Goal: Task Accomplishment & Management: Use online tool/utility

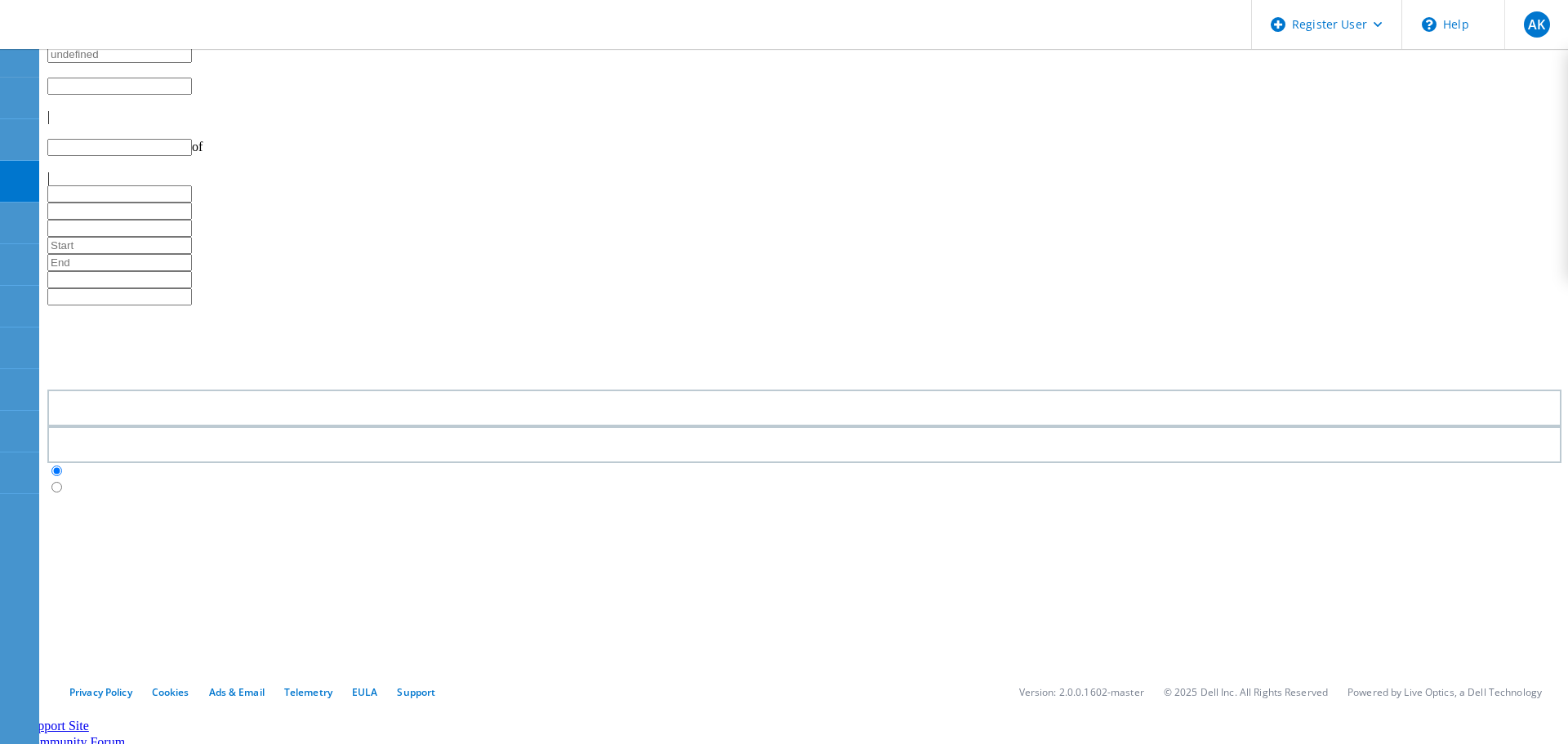
type input "1"
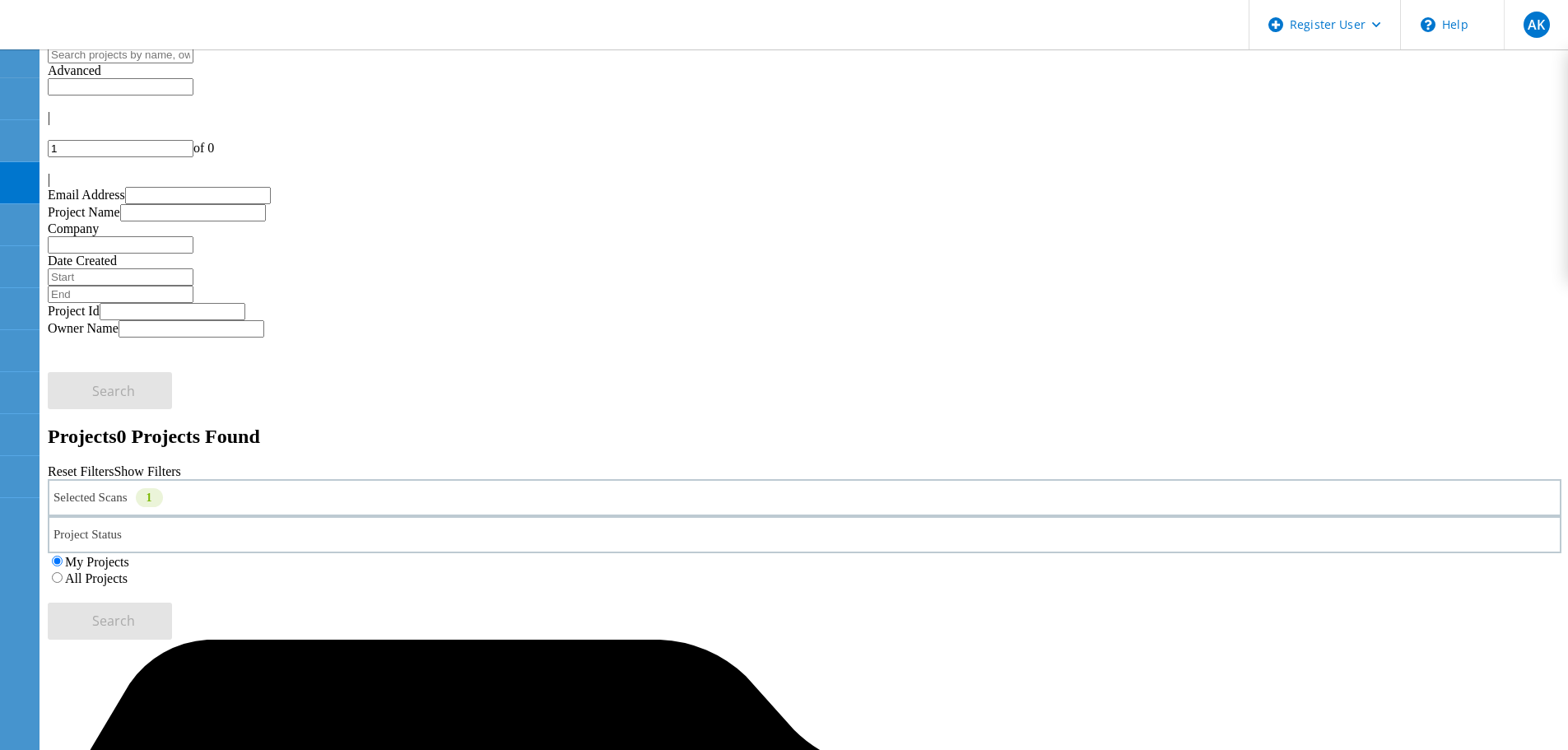
click at [127, 571] on label "All Projects" at bounding box center [96, 578] width 63 height 14
click at [63, 572] on input "All Projects" at bounding box center [57, 577] width 10 height 10
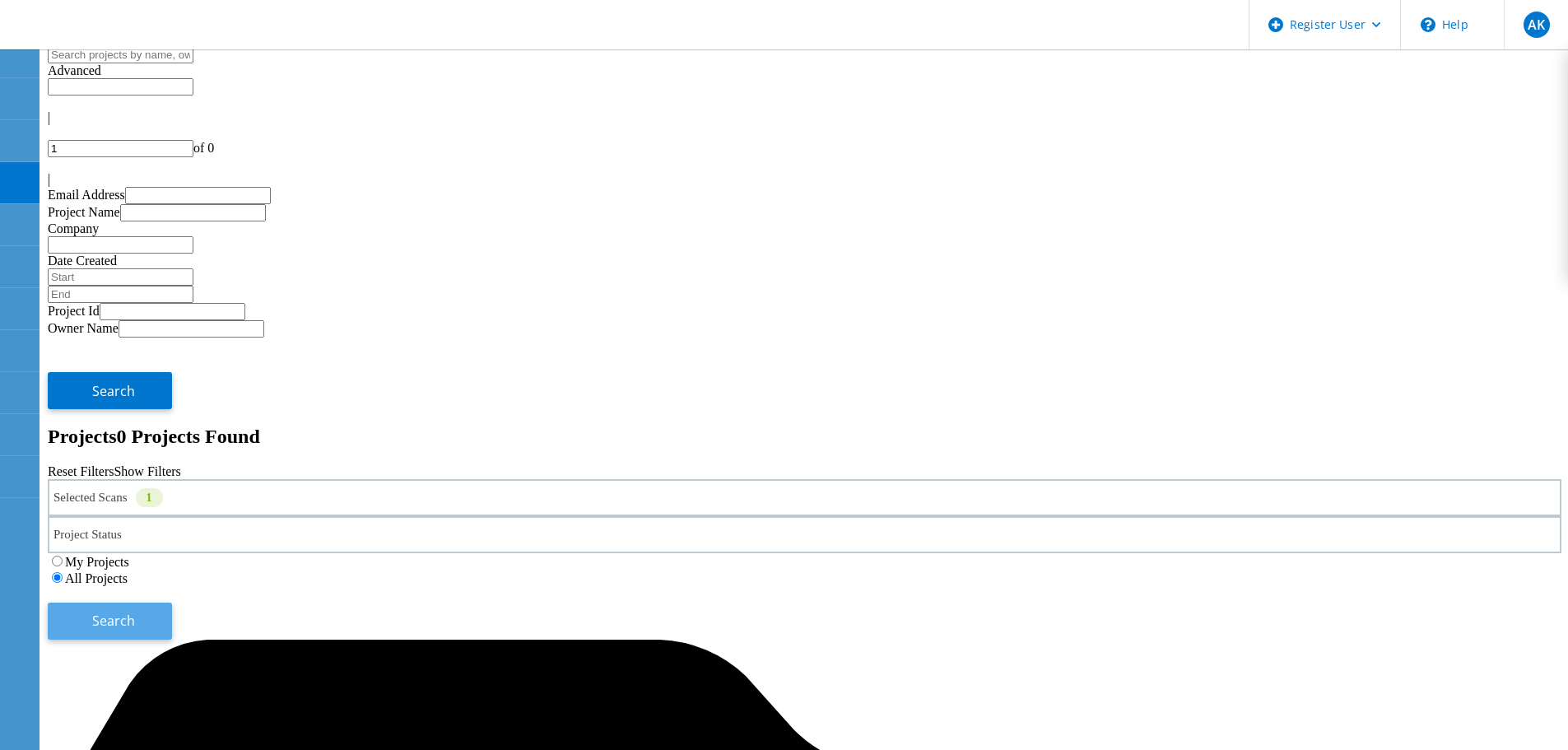
click at [172, 603] on button "Search" at bounding box center [109, 621] width 124 height 37
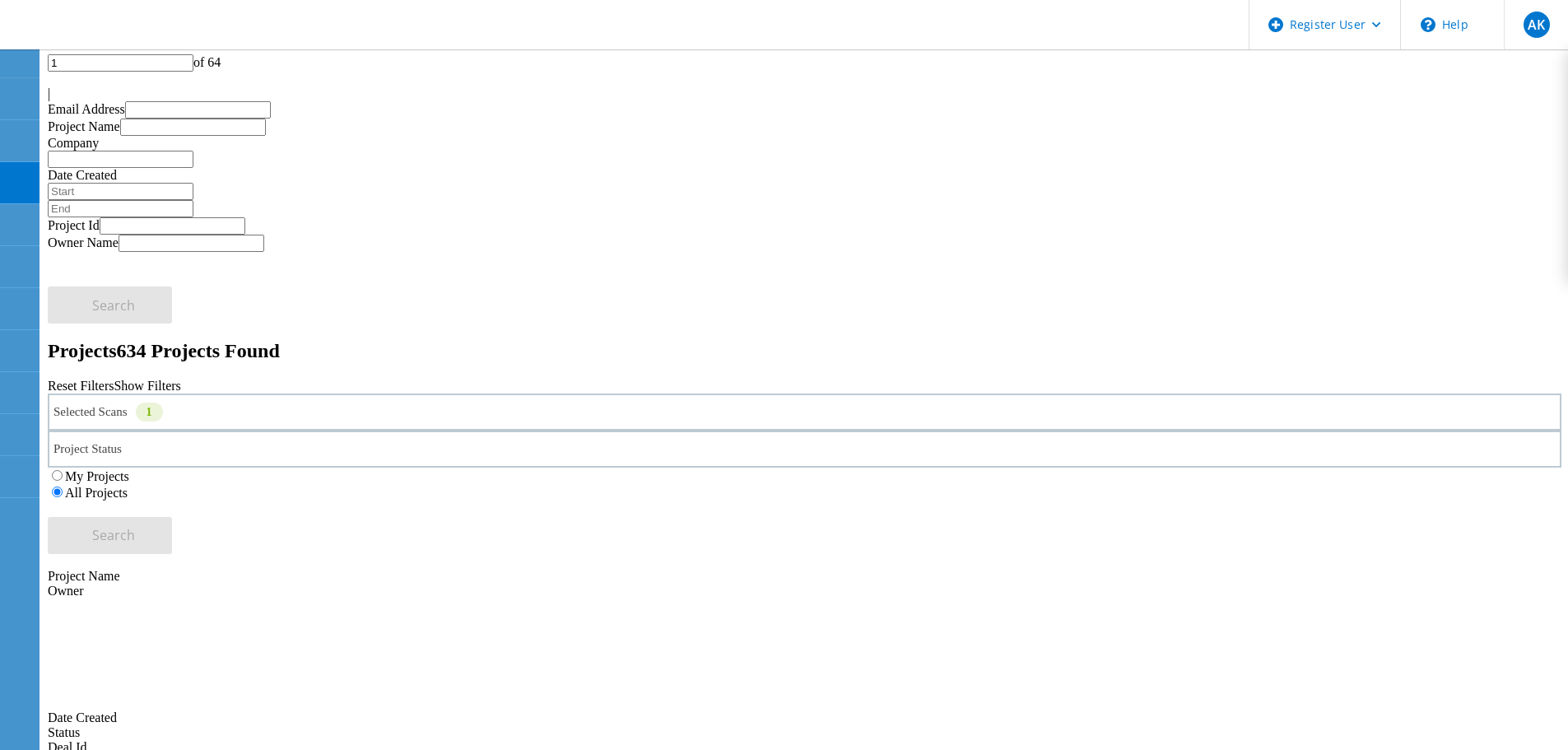
scroll to position [164, 0]
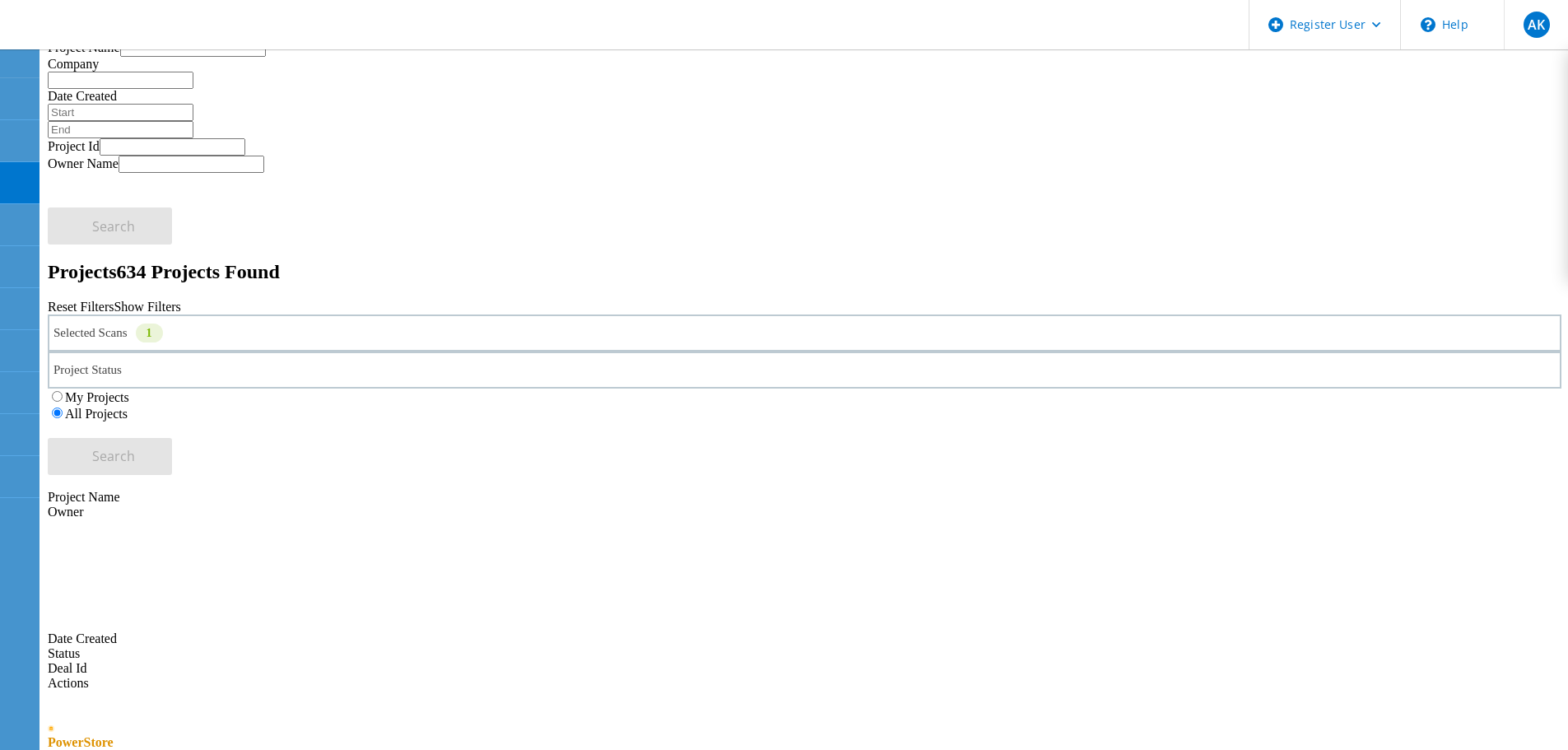
drag, startPoint x: 271, startPoint y: 425, endPoint x: 474, endPoint y: 425, distance: 203.0
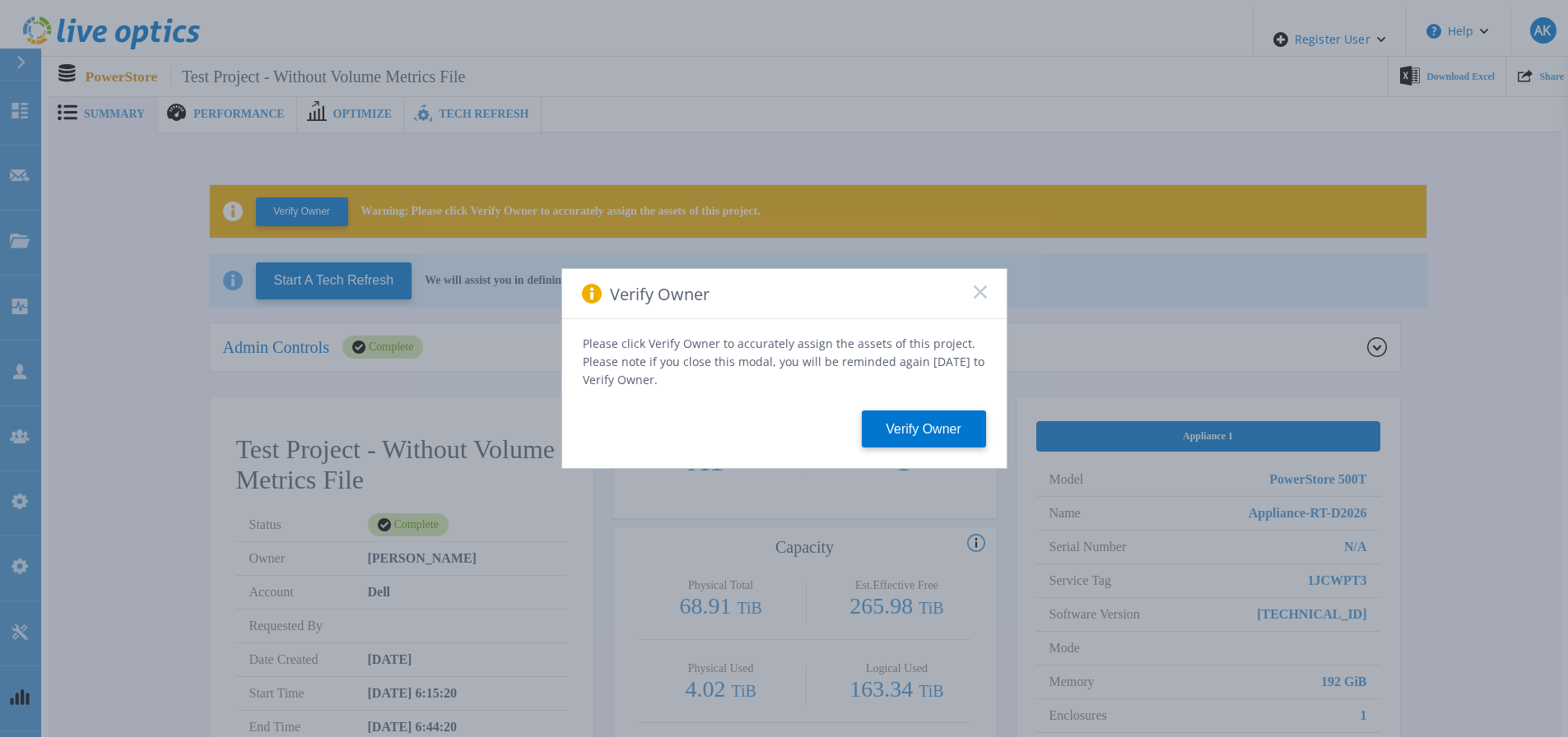
click at [978, 297] on rect at bounding box center [980, 292] width 14 height 14
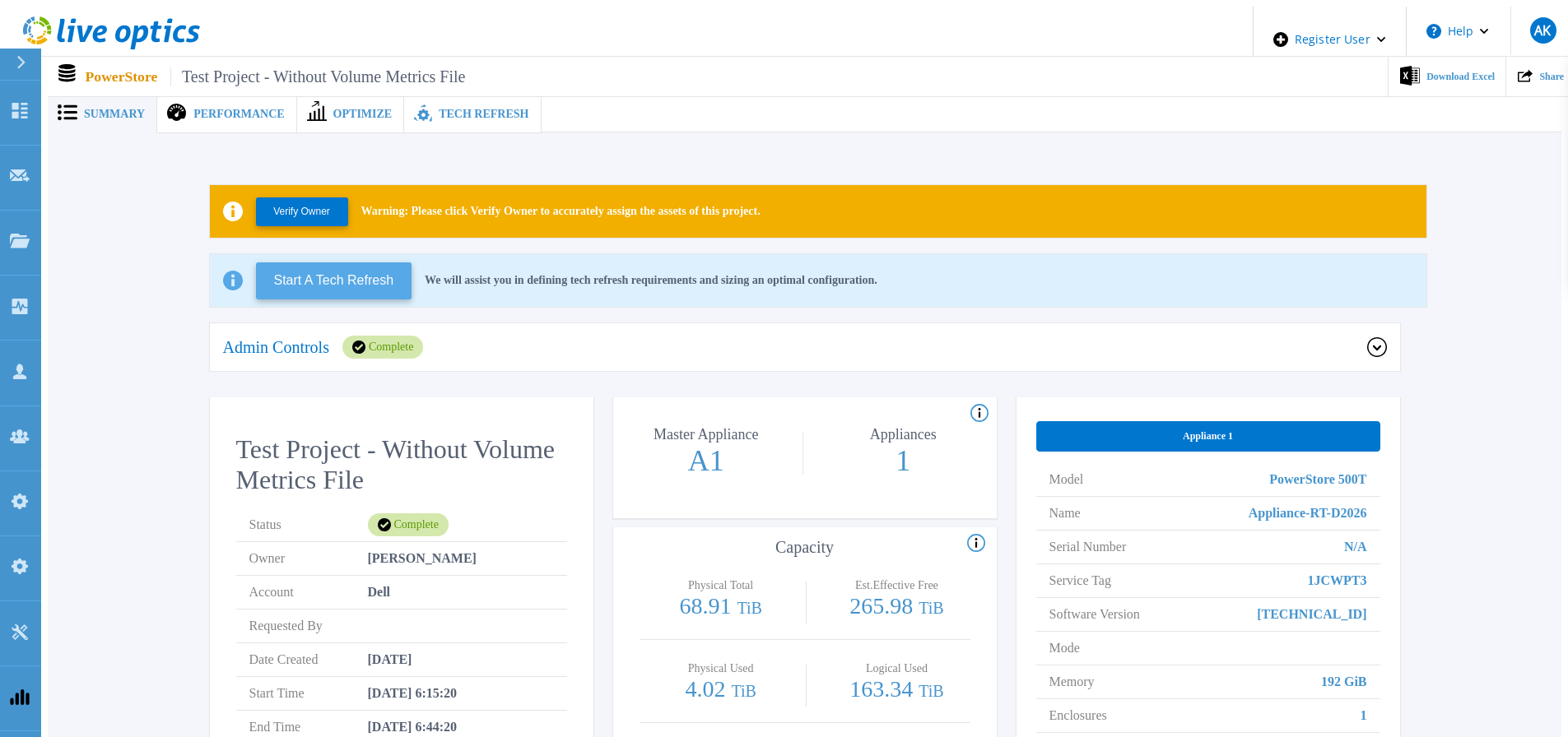
click at [344, 270] on button "Start A Tech Refresh" at bounding box center [334, 281] width 157 height 37
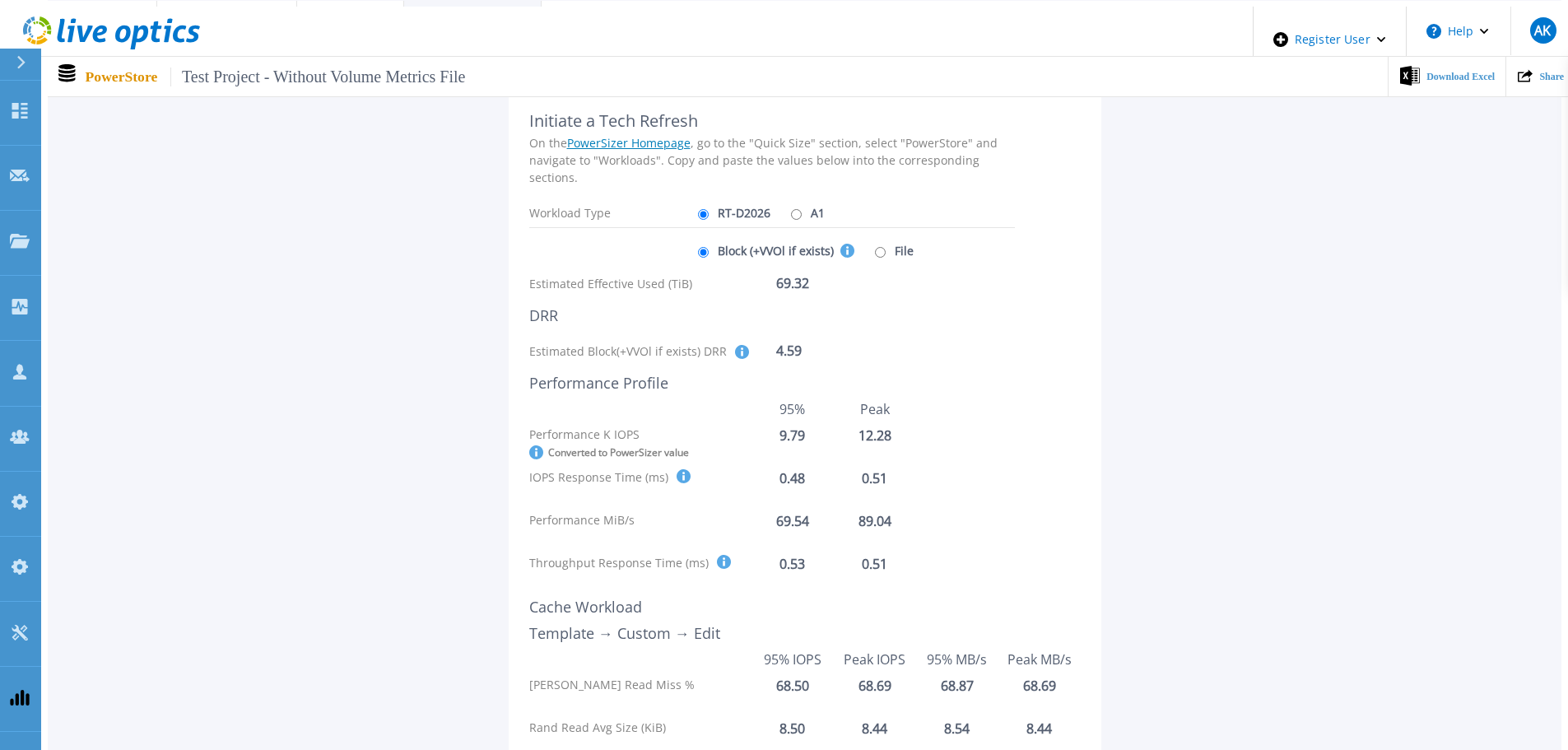
scroll to position [83, 0]
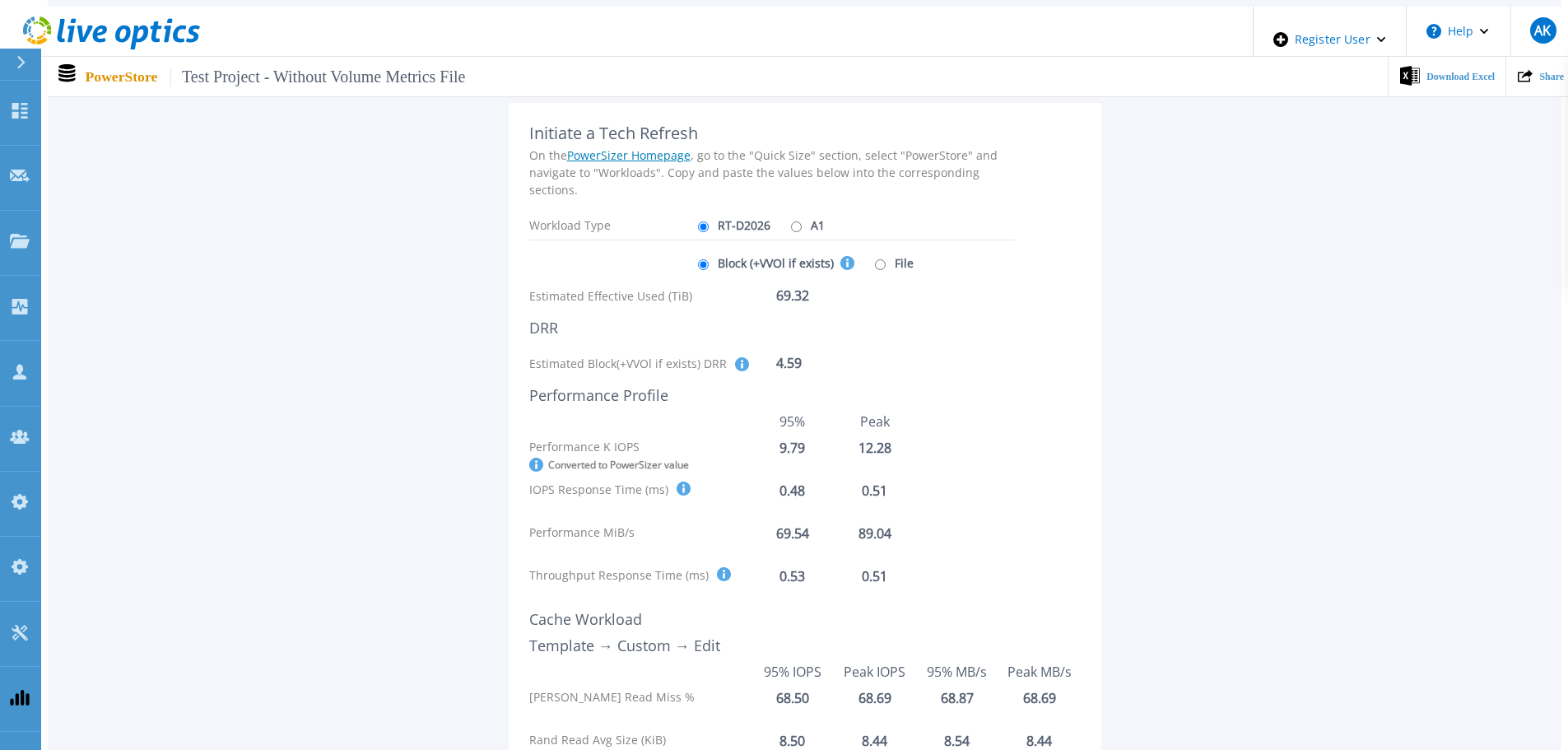
click at [791, 223] on input "A1" at bounding box center [796, 226] width 10 height 10
radio input "true"
click at [724, 214] on label "RT-D2026" at bounding box center [732, 225] width 77 height 28
click at [709, 221] on input "RT-D2026" at bounding box center [703, 226] width 10 height 10
radio input "true"
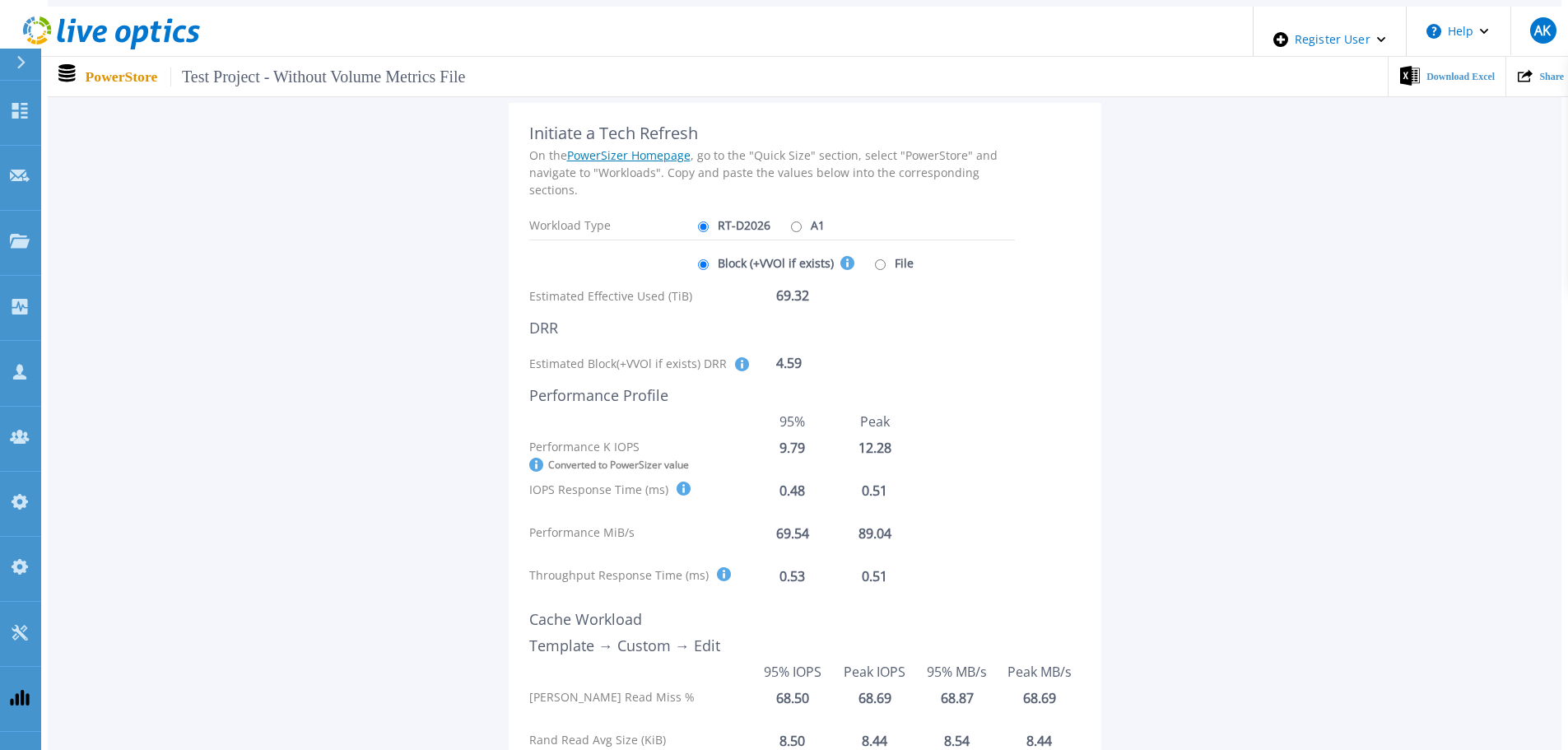
click at [794, 215] on label "A1" at bounding box center [806, 225] width 38 height 28
click at [794, 221] on input "A1" at bounding box center [796, 226] width 10 height 10
radio input "true"
click at [721, 214] on label "RT-D2026" at bounding box center [732, 225] width 77 height 28
click at [709, 221] on input "RT-D2026" at bounding box center [703, 226] width 10 height 10
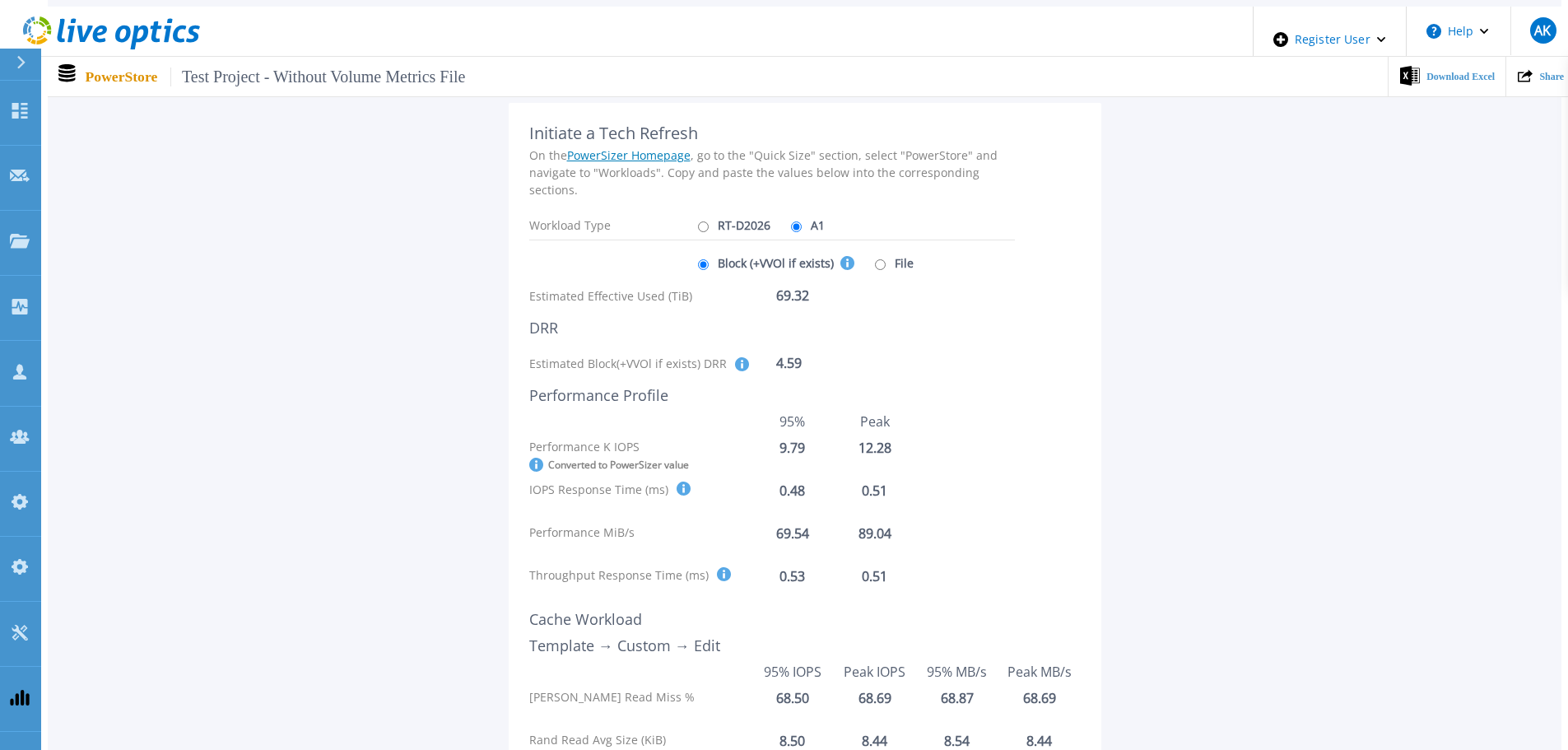
radio input "true"
radio input "false"
click at [877, 251] on label "File" at bounding box center [892, 263] width 43 height 28
click at [877, 259] on input "File" at bounding box center [880, 264] width 10 height 10
radio input "true"
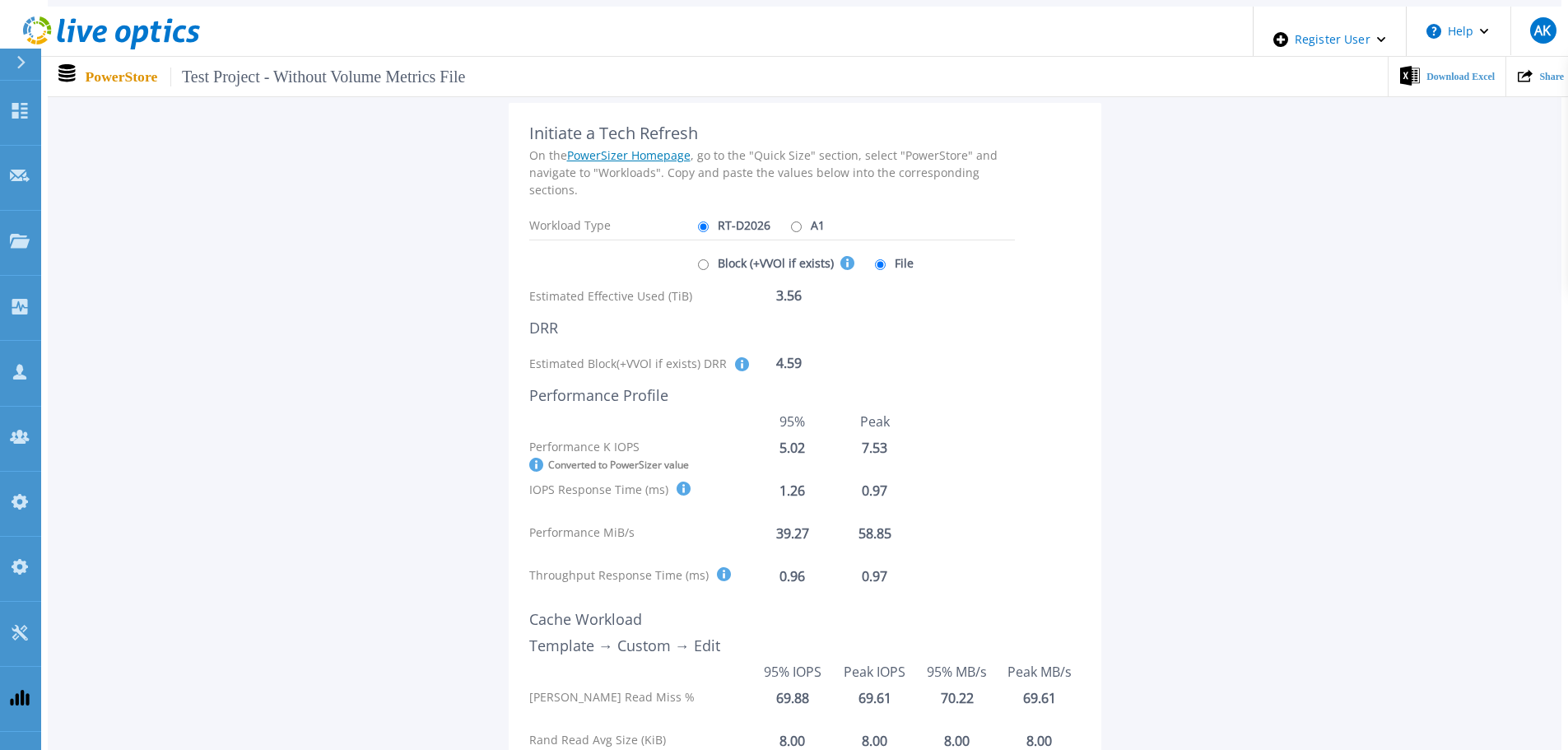
click at [763, 250] on label "Block (+VVOl if exists) This selection covers the Effective Capacity, DRR and p…" at bounding box center [774, 263] width 160 height 28
click at [709, 259] on input "Block (+VVOl if exists) This selection covers the Effective Capacity, DRR and p…" at bounding box center [703, 264] width 10 height 10
radio input "true"
radio input "false"
click at [791, 221] on input "A1" at bounding box center [796, 226] width 10 height 10
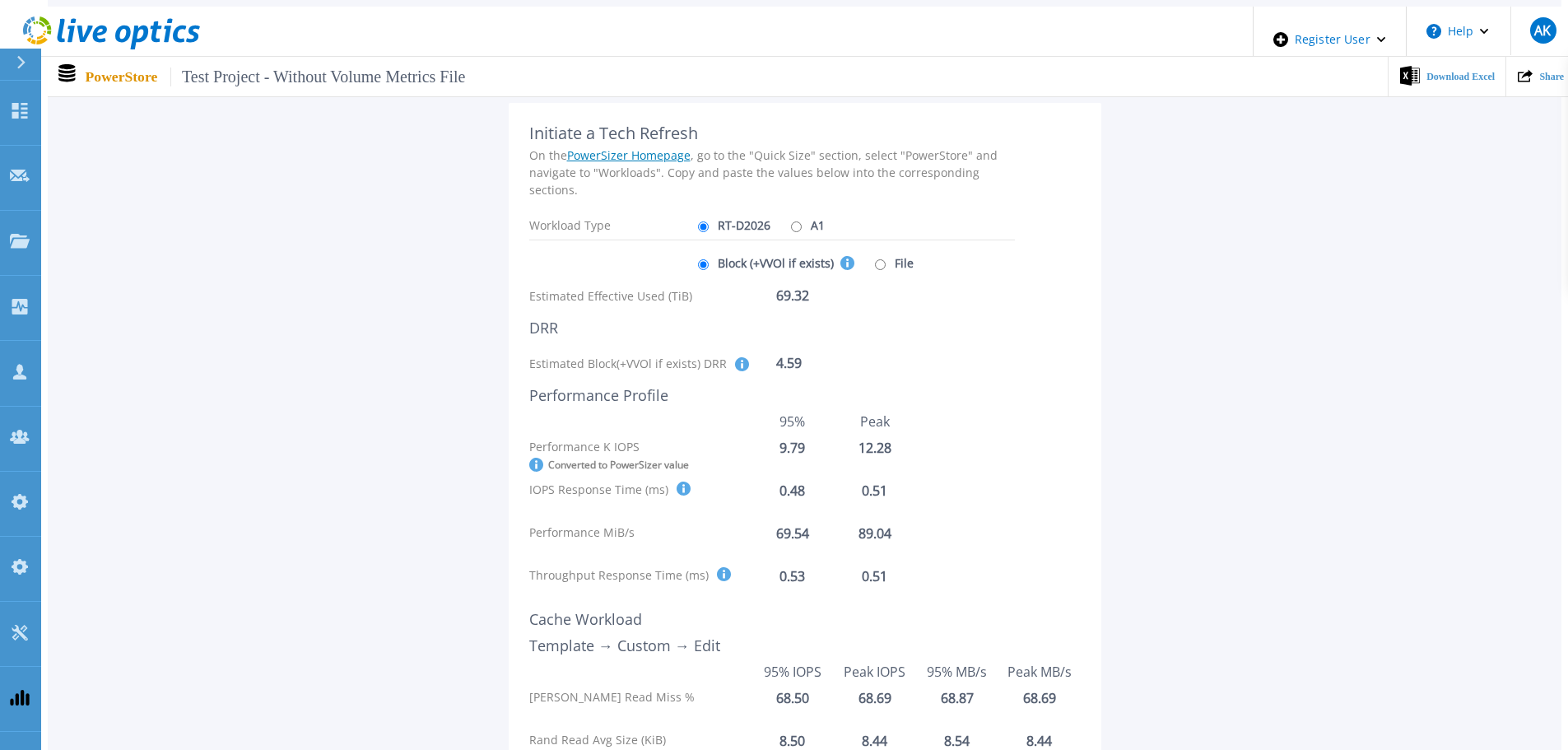
radio input "true"
radio input "false"
click at [879, 259] on label "File" at bounding box center [892, 263] width 43 height 28
click at [879, 259] on input "File" at bounding box center [880, 264] width 10 height 10
radio input "true"
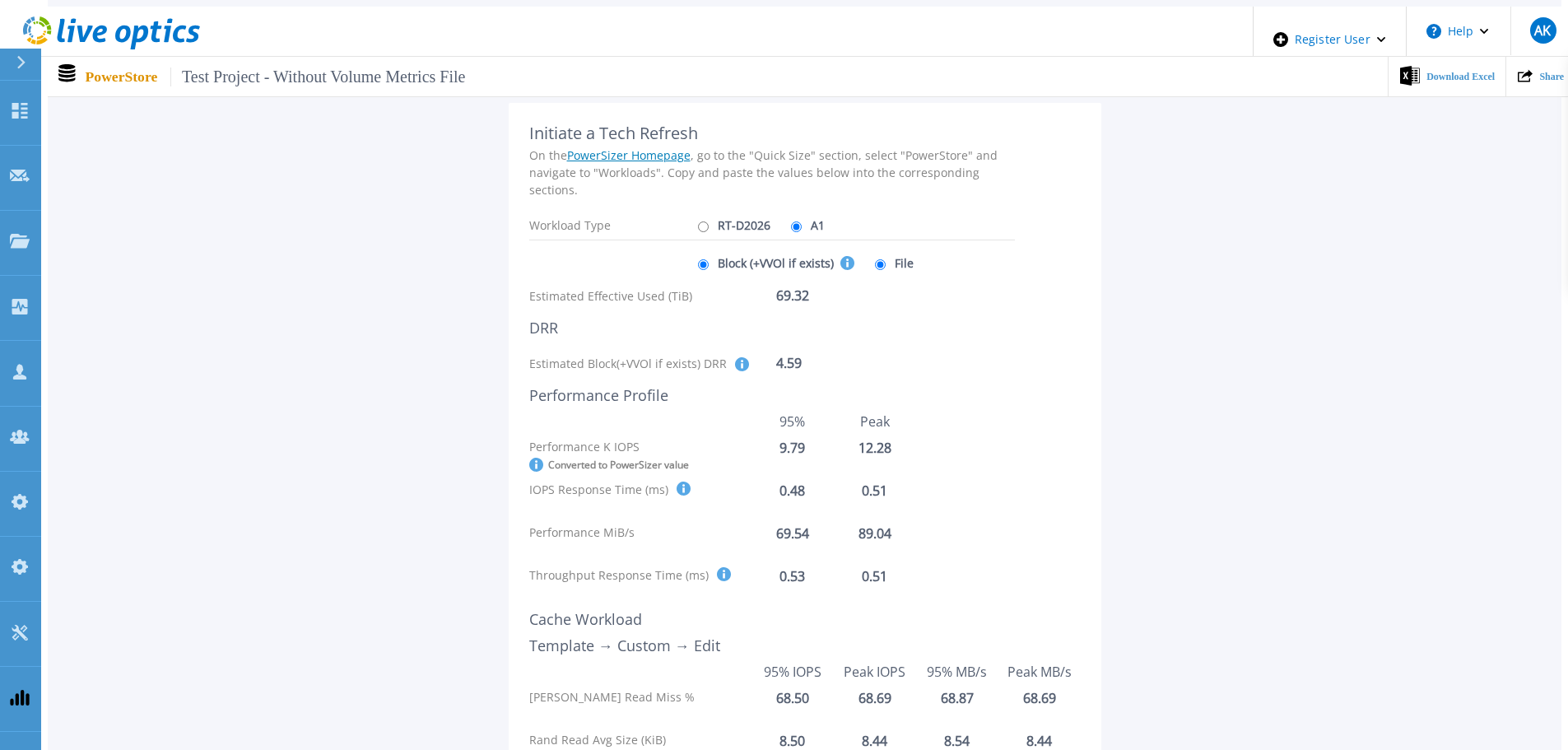
radio input "false"
click at [705, 211] on label "RT-D2026" at bounding box center [732, 225] width 77 height 28
click at [705, 221] on input "RT-D2026" at bounding box center [703, 226] width 10 height 10
radio input "true"
radio input "false"
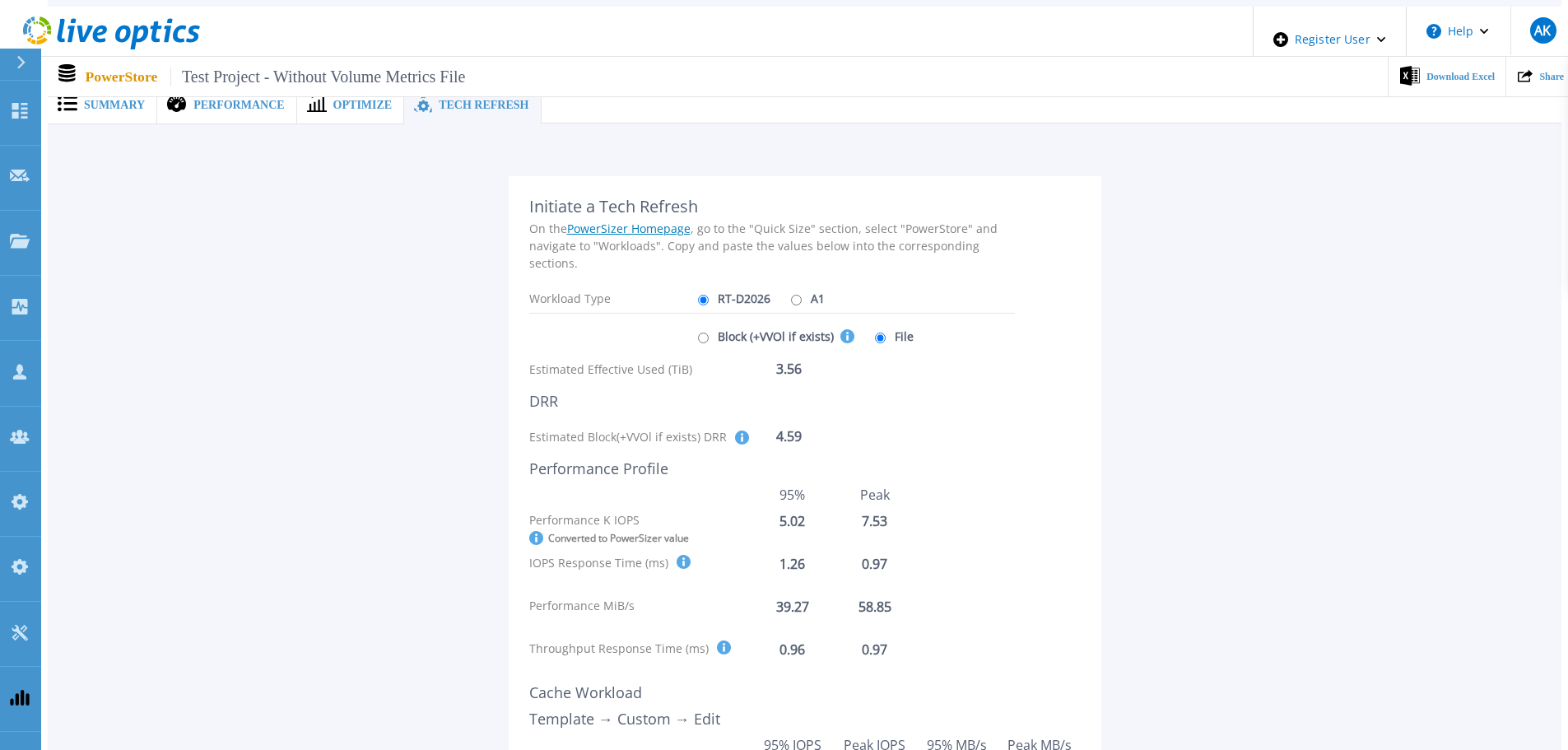
scroll to position [0, 0]
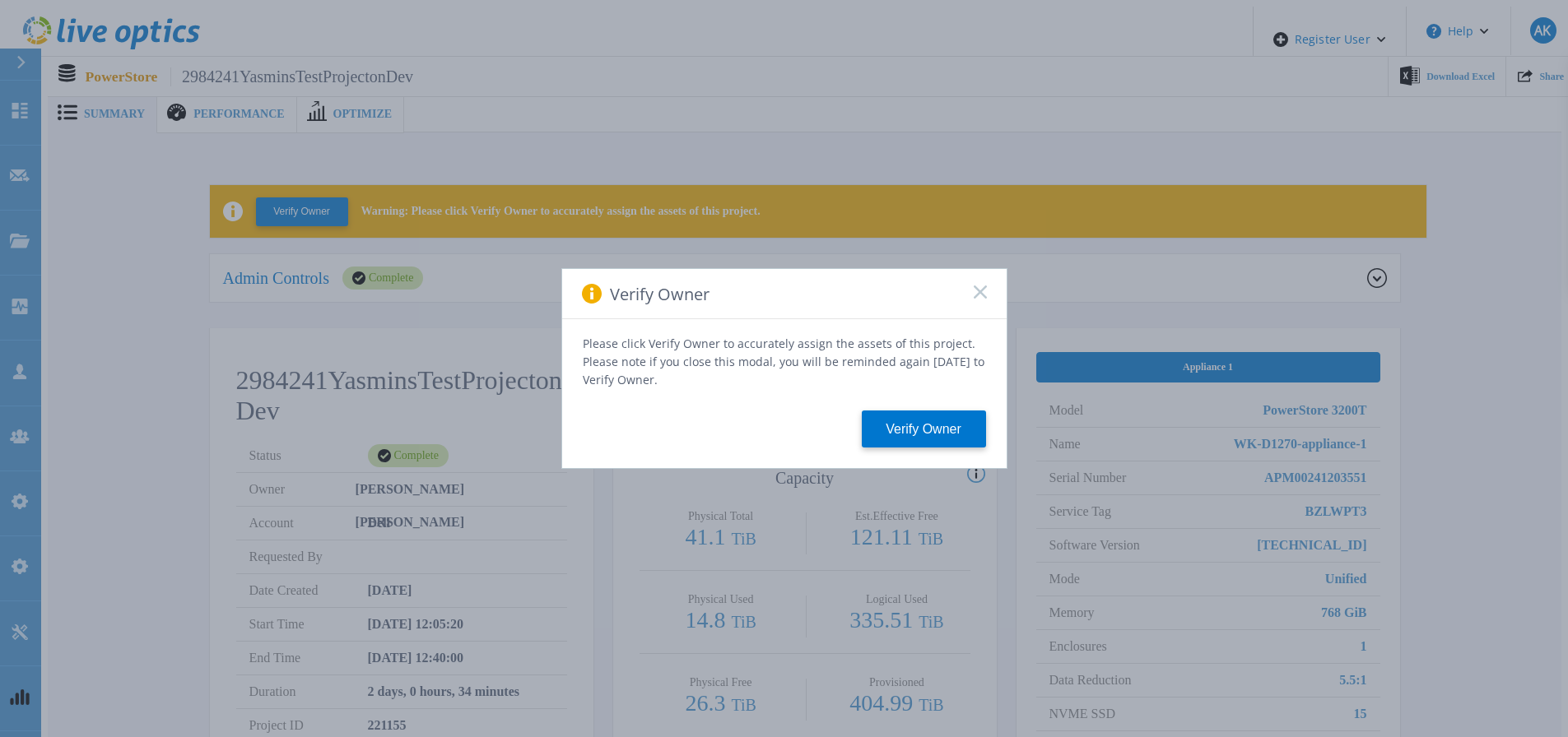
click at [981, 294] on icon at bounding box center [980, 292] width 13 height 13
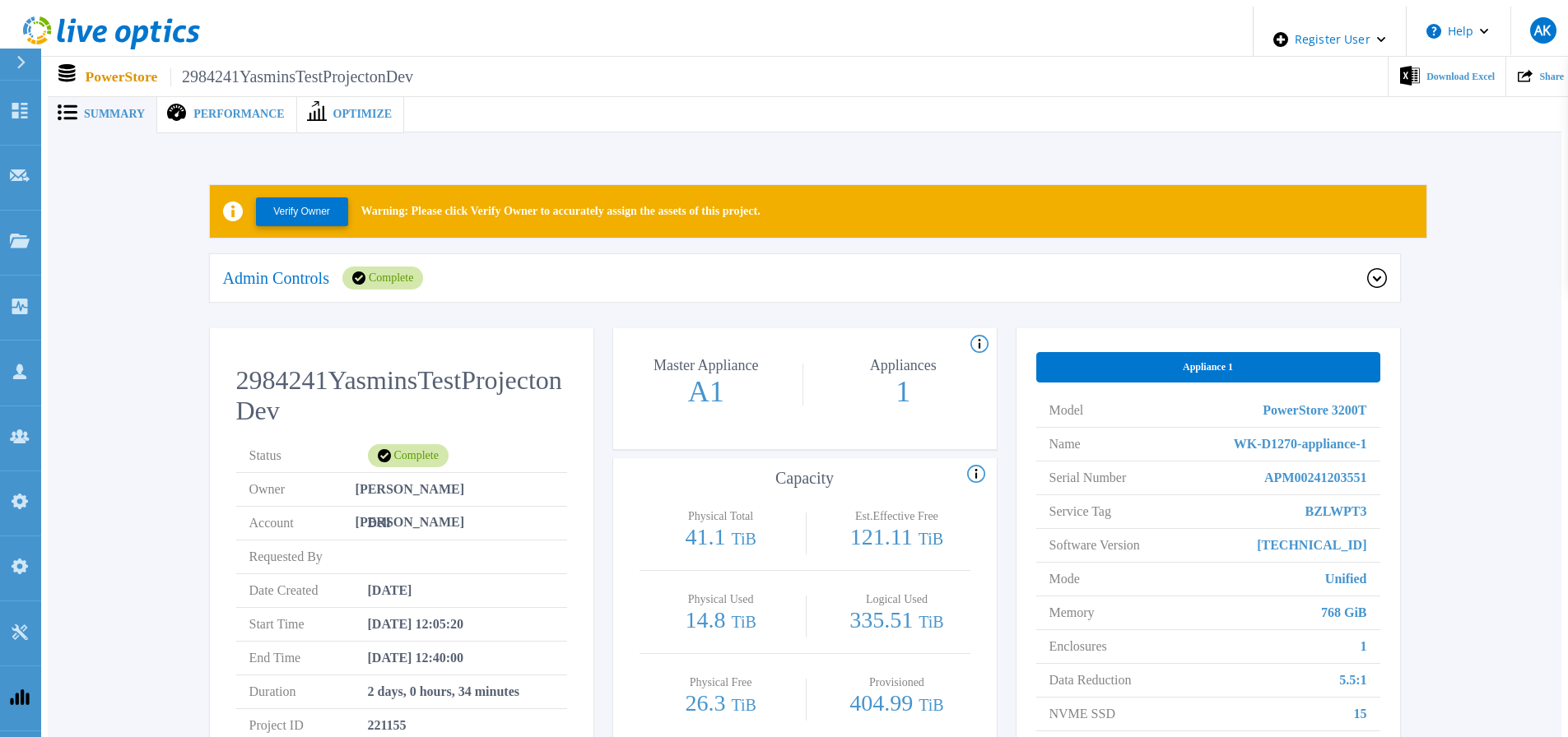
click at [1380, 280] on icon at bounding box center [1377, 278] width 20 height 20
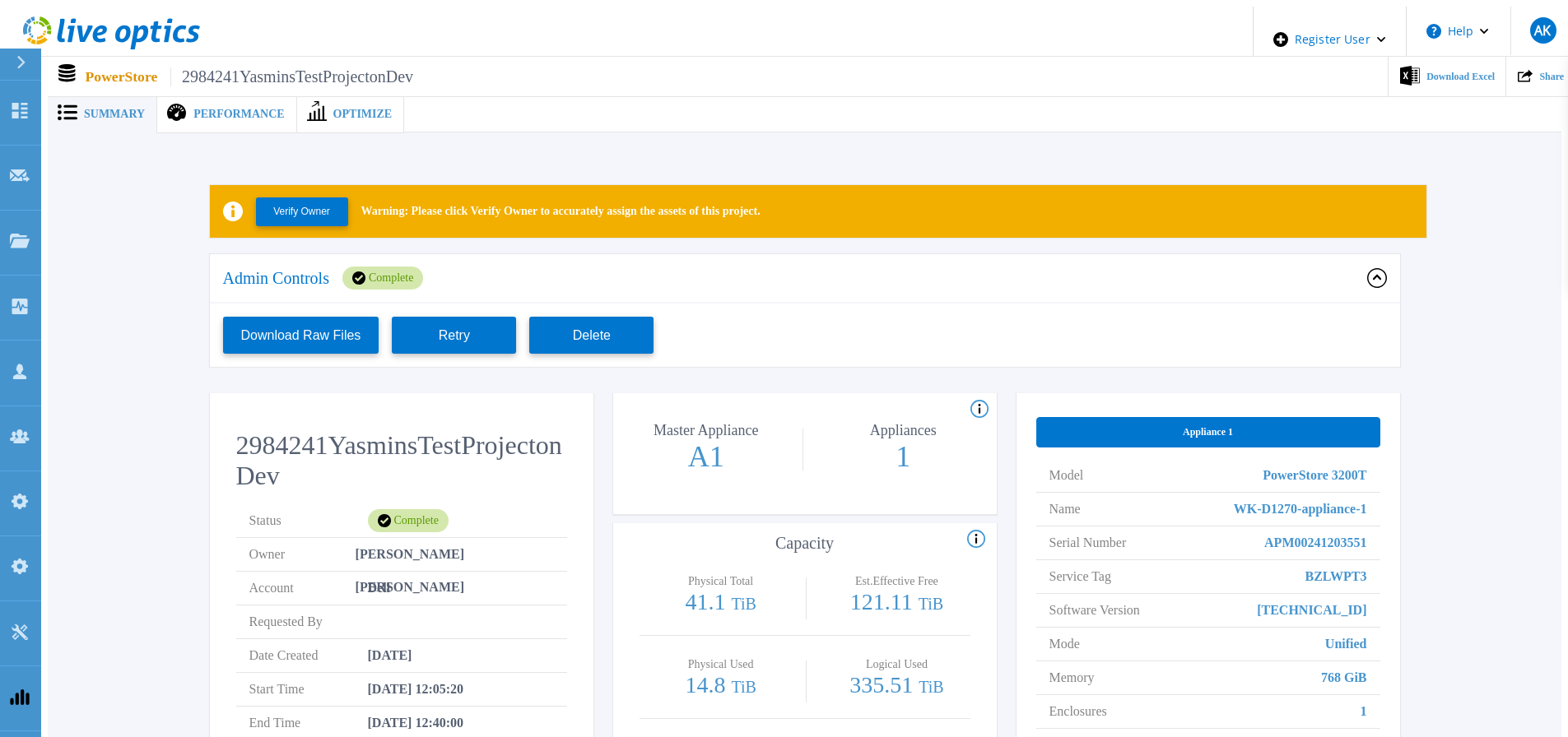
click at [1368, 278] on icon at bounding box center [1377, 278] width 20 height 20
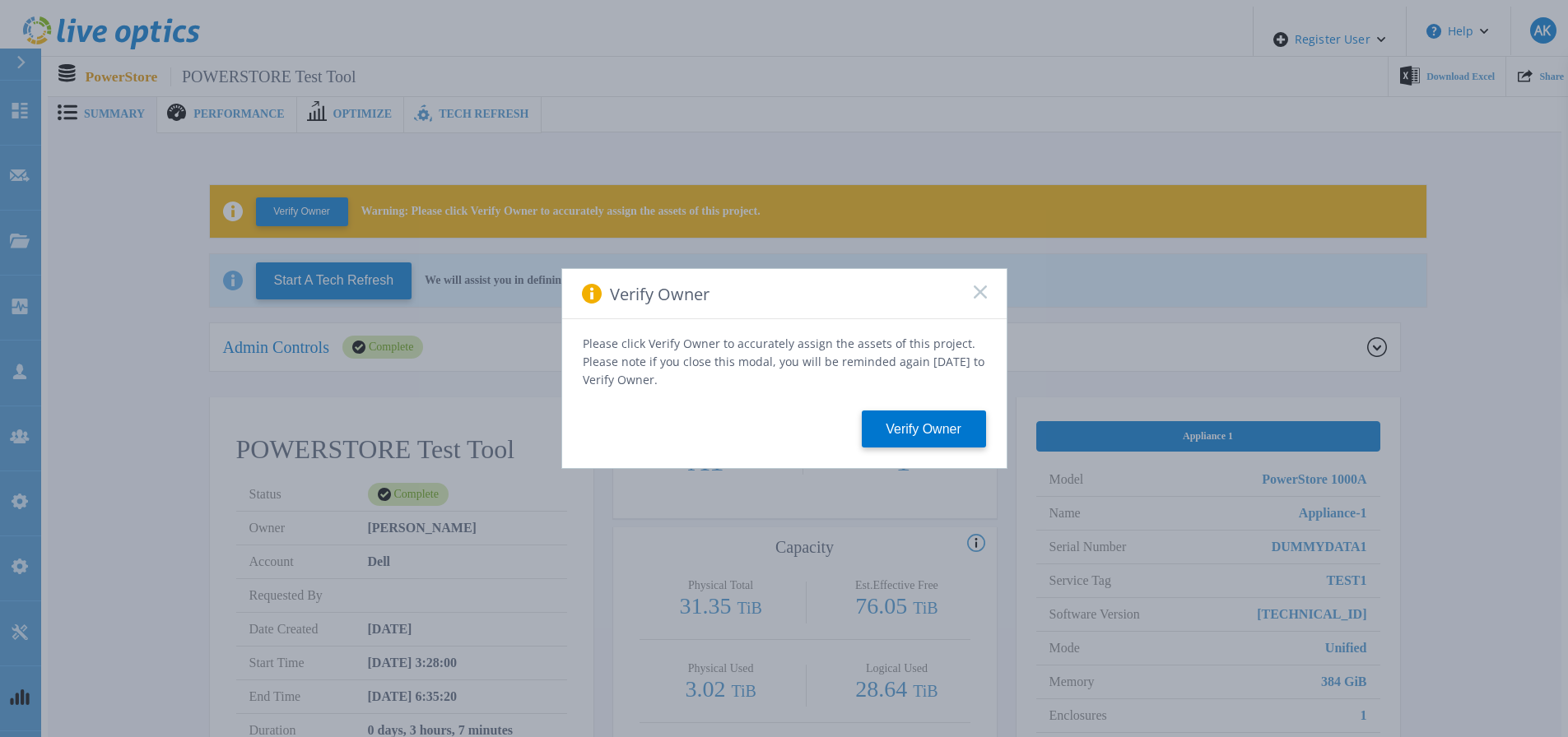
click at [980, 296] on rect at bounding box center [980, 292] width 14 height 14
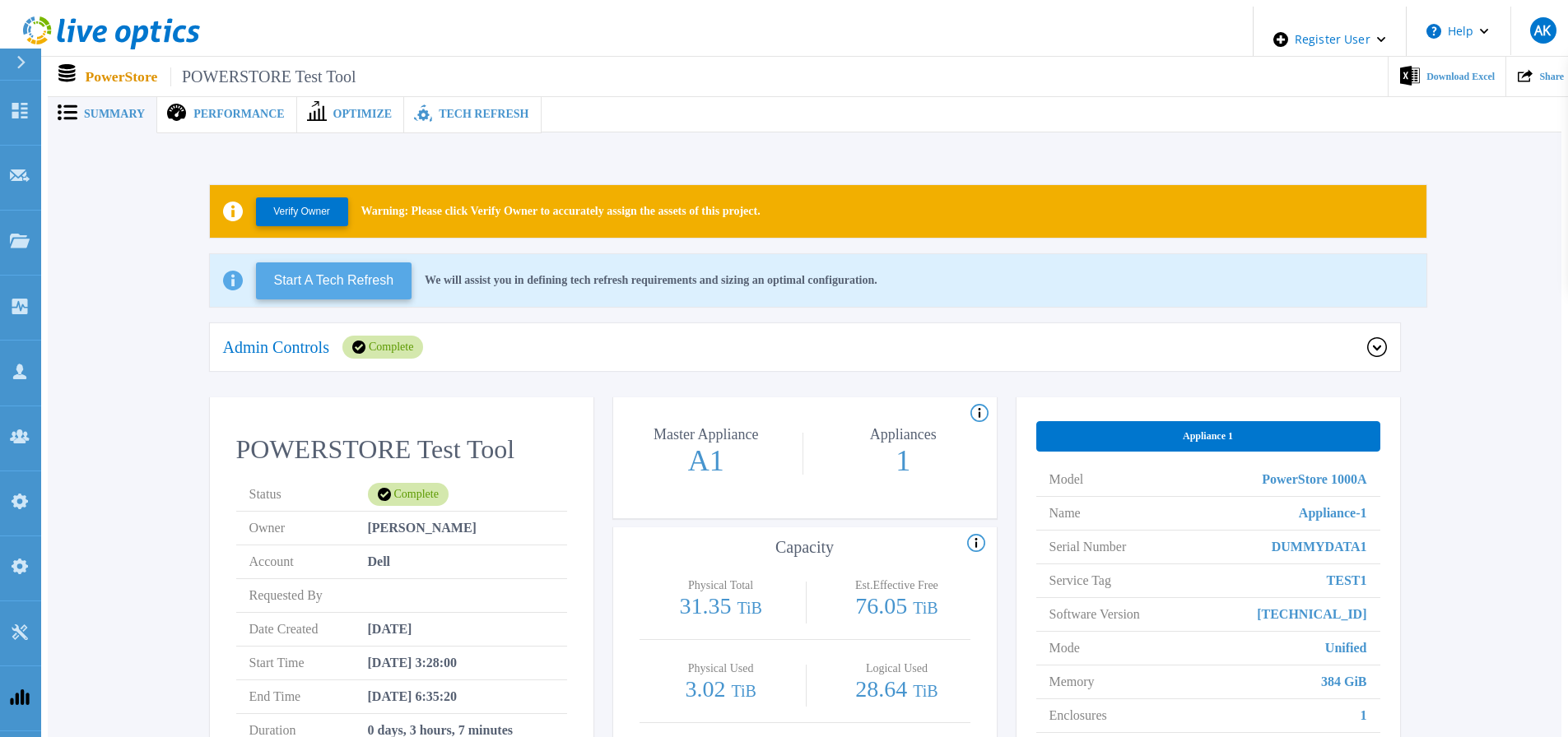
click at [359, 282] on button "Start A Tech Refresh" at bounding box center [334, 281] width 157 height 37
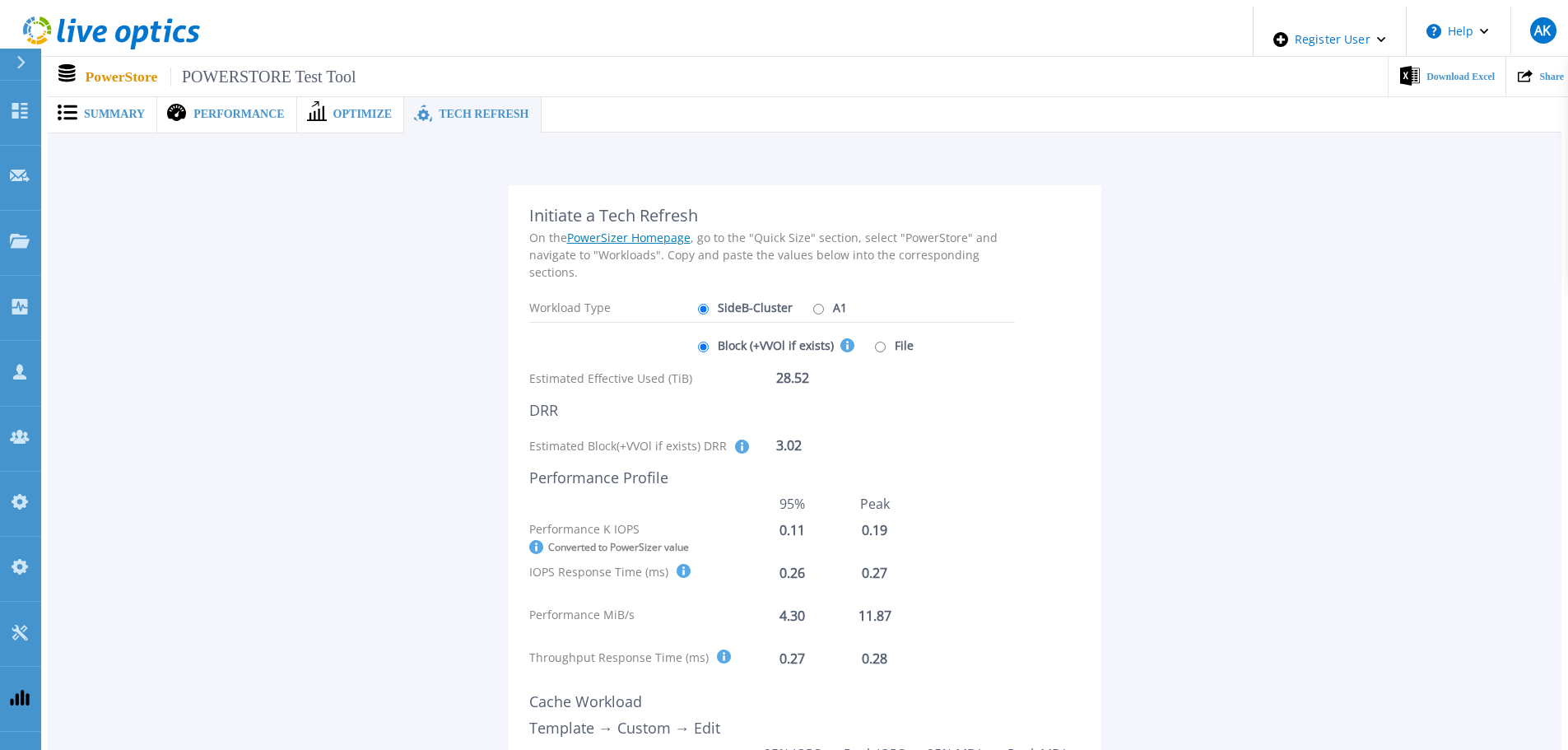
click at [813, 304] on input "A1" at bounding box center [818, 309] width 10 height 10
radio input "true"
click at [718, 299] on label "SideB-Cluster" at bounding box center [743, 307] width 99 height 28
click at [709, 304] on input "SideB-Cluster" at bounding box center [703, 309] width 10 height 10
radio input "true"
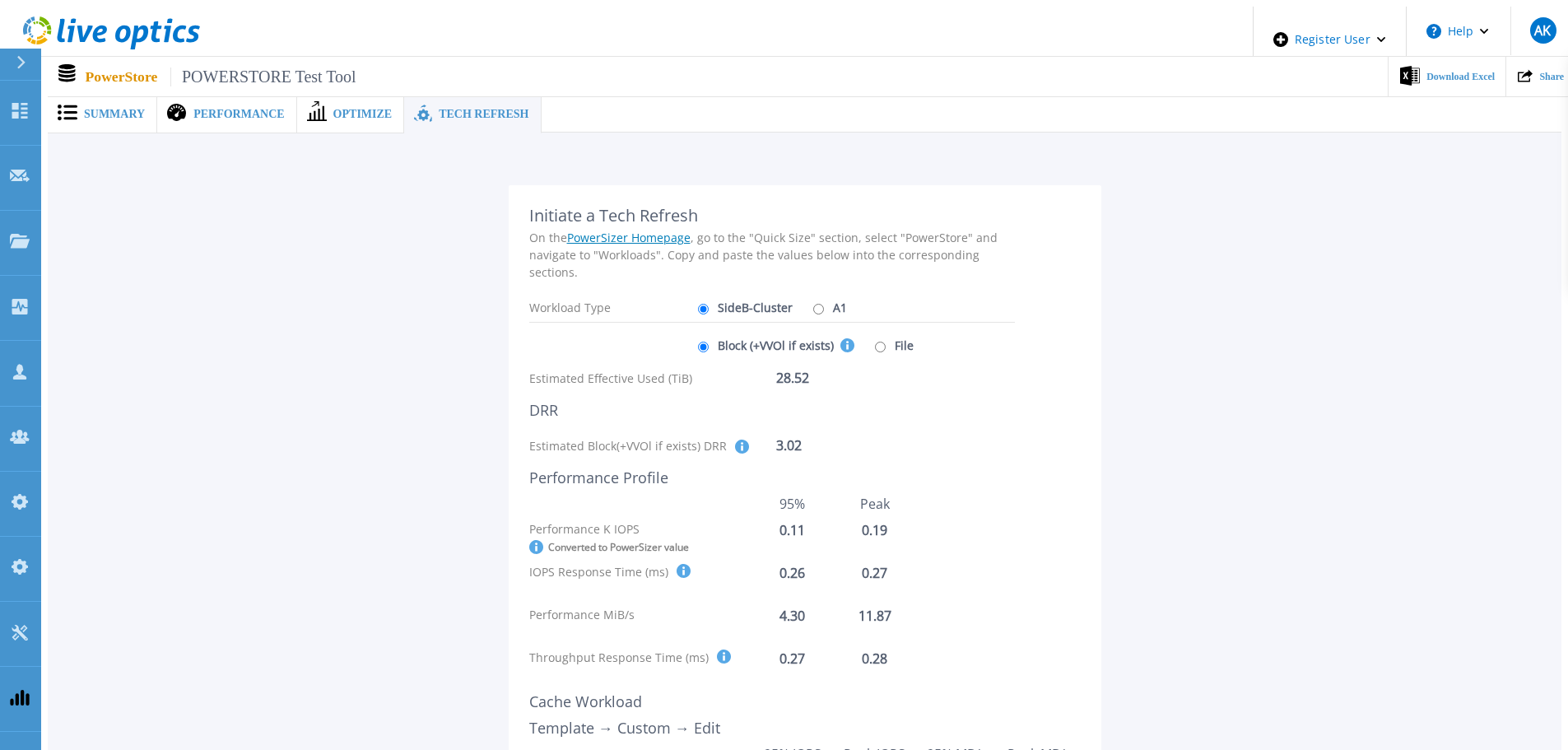
click at [810, 298] on label "A1" at bounding box center [828, 307] width 38 height 28
click at [813, 304] on input "A1" at bounding box center [818, 309] width 10 height 10
radio input "true"
click at [756, 295] on label "SideB-Cluster" at bounding box center [743, 307] width 99 height 28
click at [709, 304] on input "SideB-Cluster" at bounding box center [703, 309] width 10 height 10
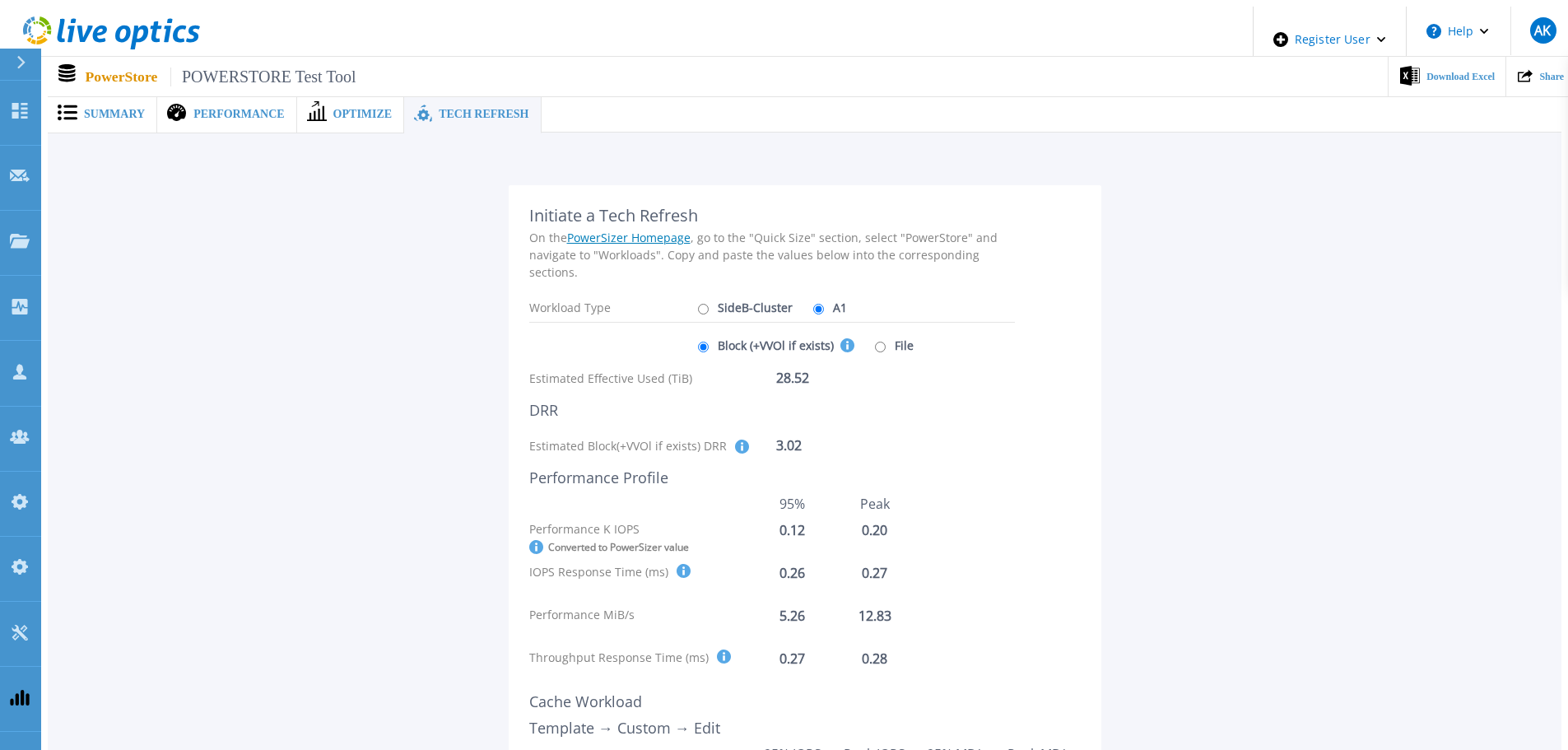
radio input "true"
click at [828, 294] on label "A1" at bounding box center [828, 307] width 38 height 28
click at [824, 304] on input "A1" at bounding box center [818, 309] width 10 height 10
radio input "true"
click at [753, 296] on label "SideB-Cluster" at bounding box center [743, 307] width 99 height 28
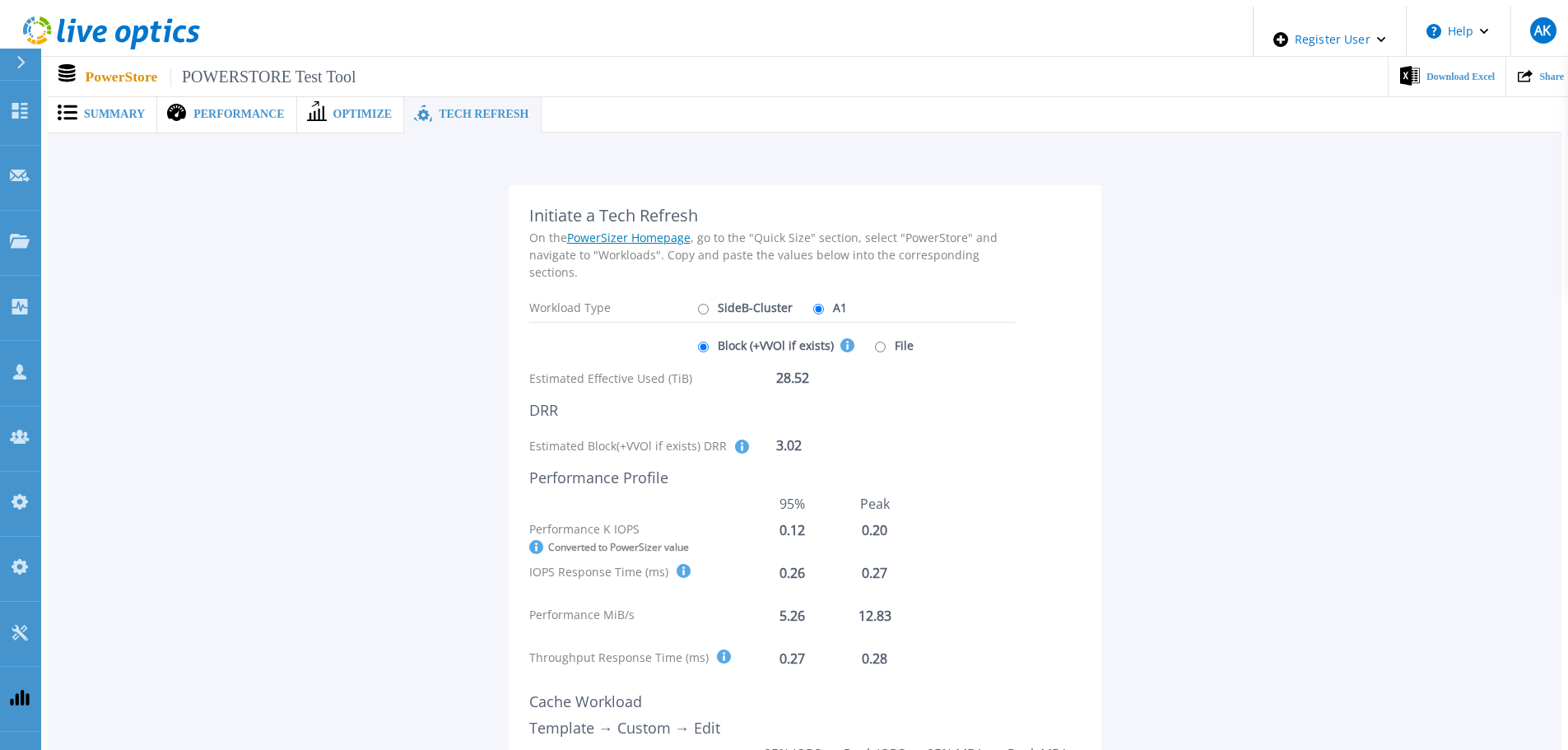
click at [709, 304] on input "SideB-Cluster" at bounding box center [703, 309] width 10 height 10
radio input "true"
click at [813, 299] on label "A1" at bounding box center [828, 307] width 38 height 28
click at [813, 304] on input "A1" at bounding box center [818, 309] width 10 height 10
radio input "true"
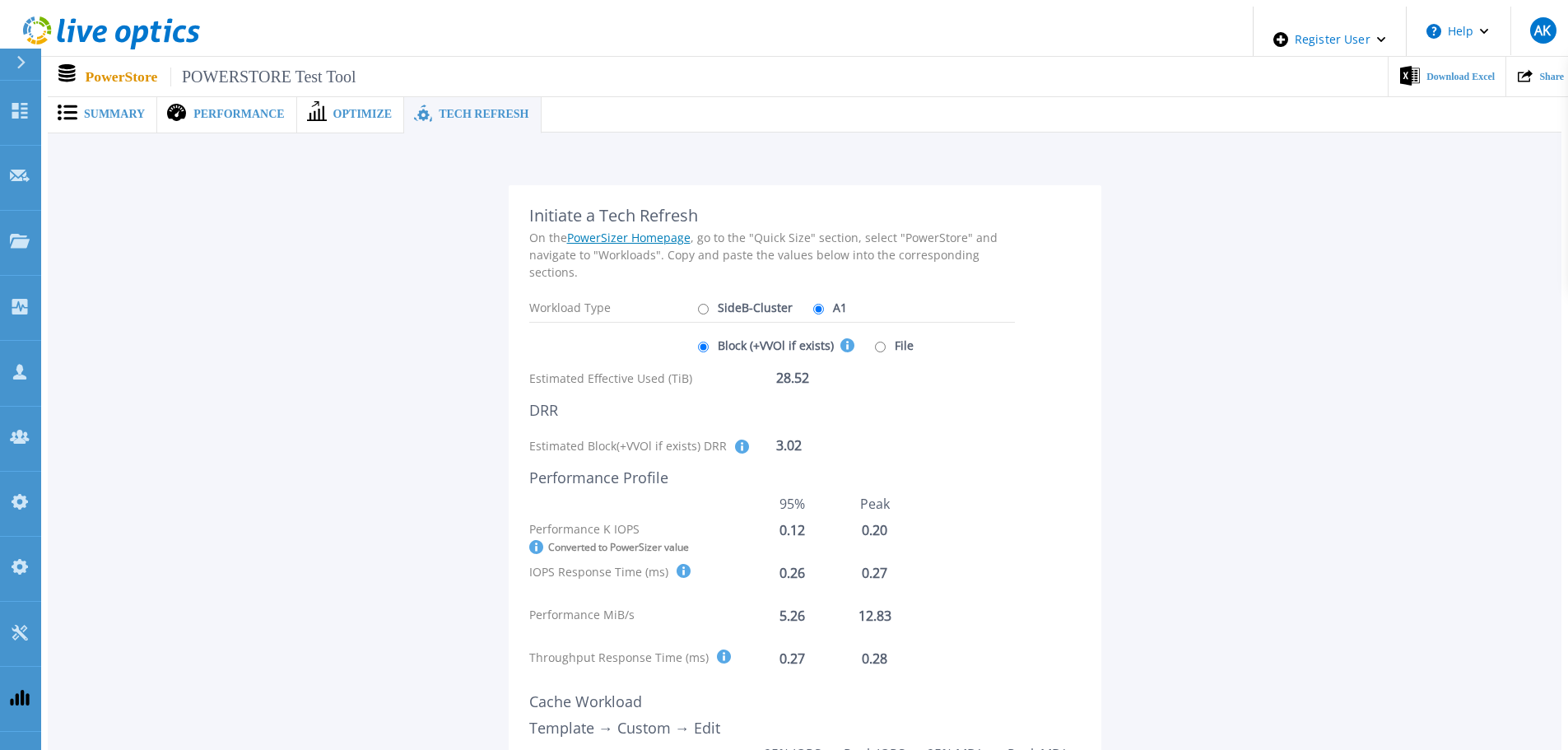
click at [747, 298] on label "SideB-Cluster" at bounding box center [743, 307] width 99 height 28
click at [709, 304] on input "SideB-Cluster" at bounding box center [703, 309] width 10 height 10
radio input "true"
radio input "false"
click at [871, 332] on label "File" at bounding box center [892, 344] width 43 height 28
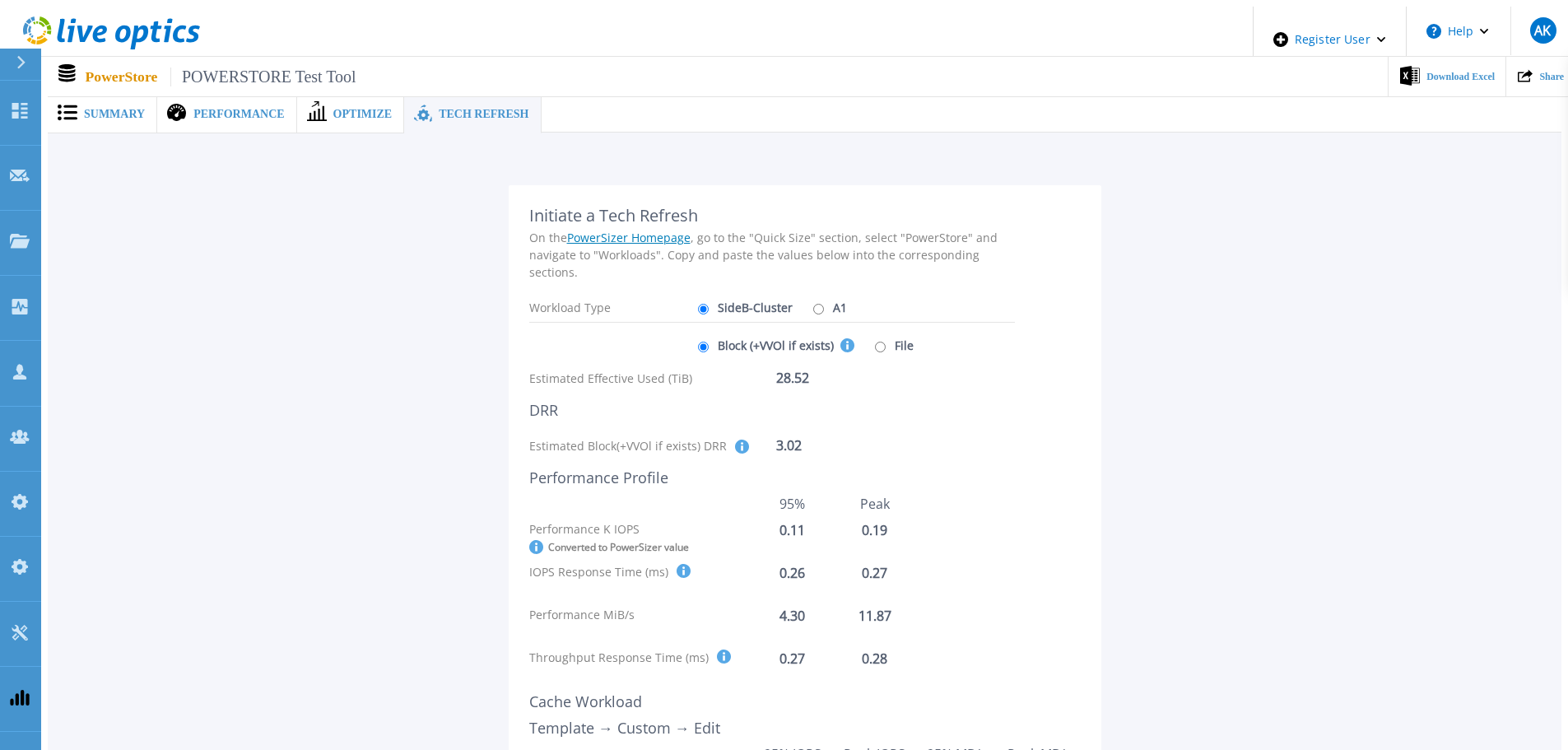
click at [875, 342] on input "File" at bounding box center [880, 347] width 10 height 10
radio input "true"
click at [871, 332] on label "File" at bounding box center [892, 344] width 43 height 28
click at [875, 342] on input "File" at bounding box center [880, 347] width 10 height 10
click at [782, 332] on label "Block (+VVOl if exists) This selection covers the Effective Capacity, DRR and p…" at bounding box center [774, 344] width 160 height 28
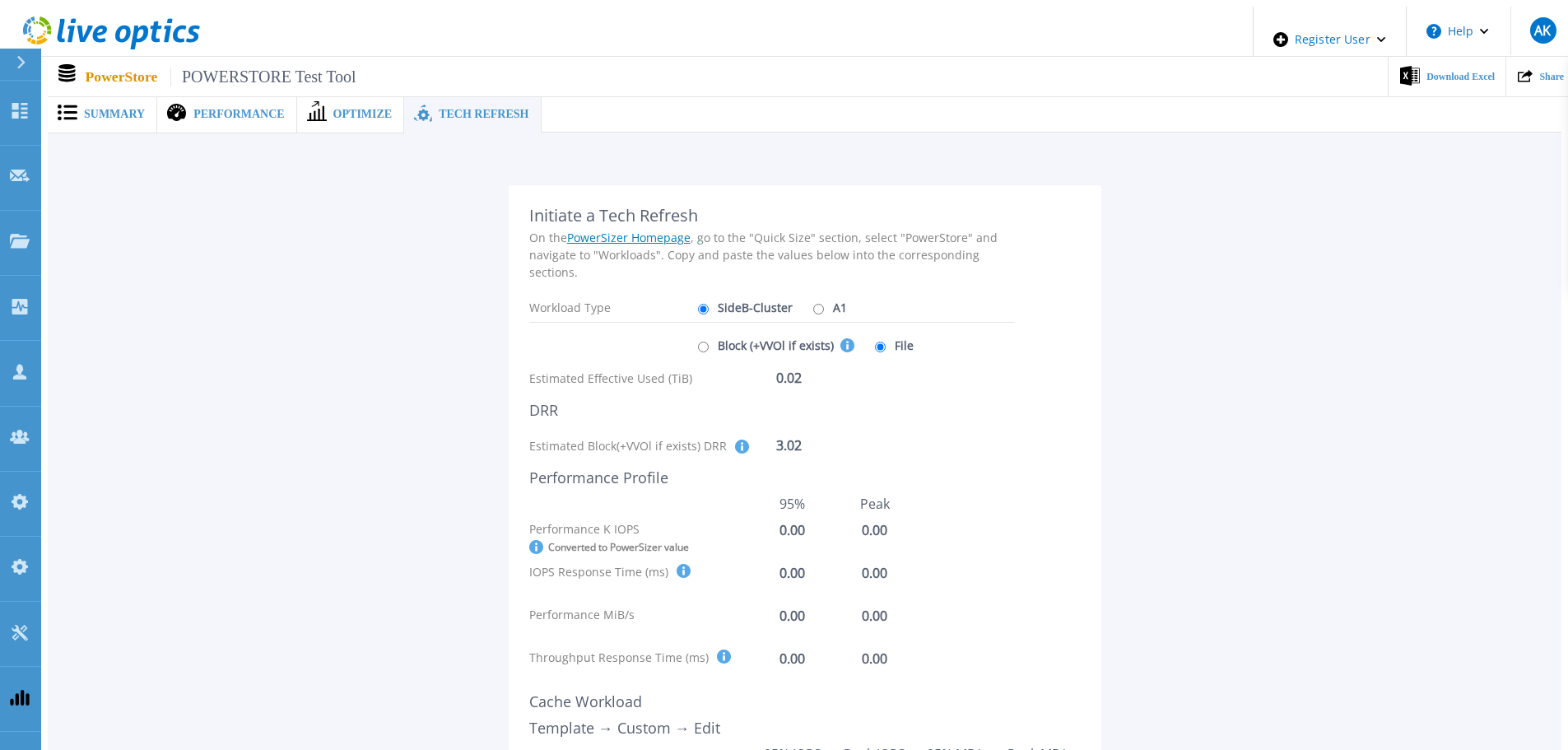
click at [709, 342] on input "Block (+VVOl if exists) This selection covers the Effective Capacity, DRR and p…" at bounding box center [703, 347] width 10 height 10
radio input "true"
click at [875, 342] on input "File" at bounding box center [880, 347] width 10 height 10
radio input "true"
radio input "false"
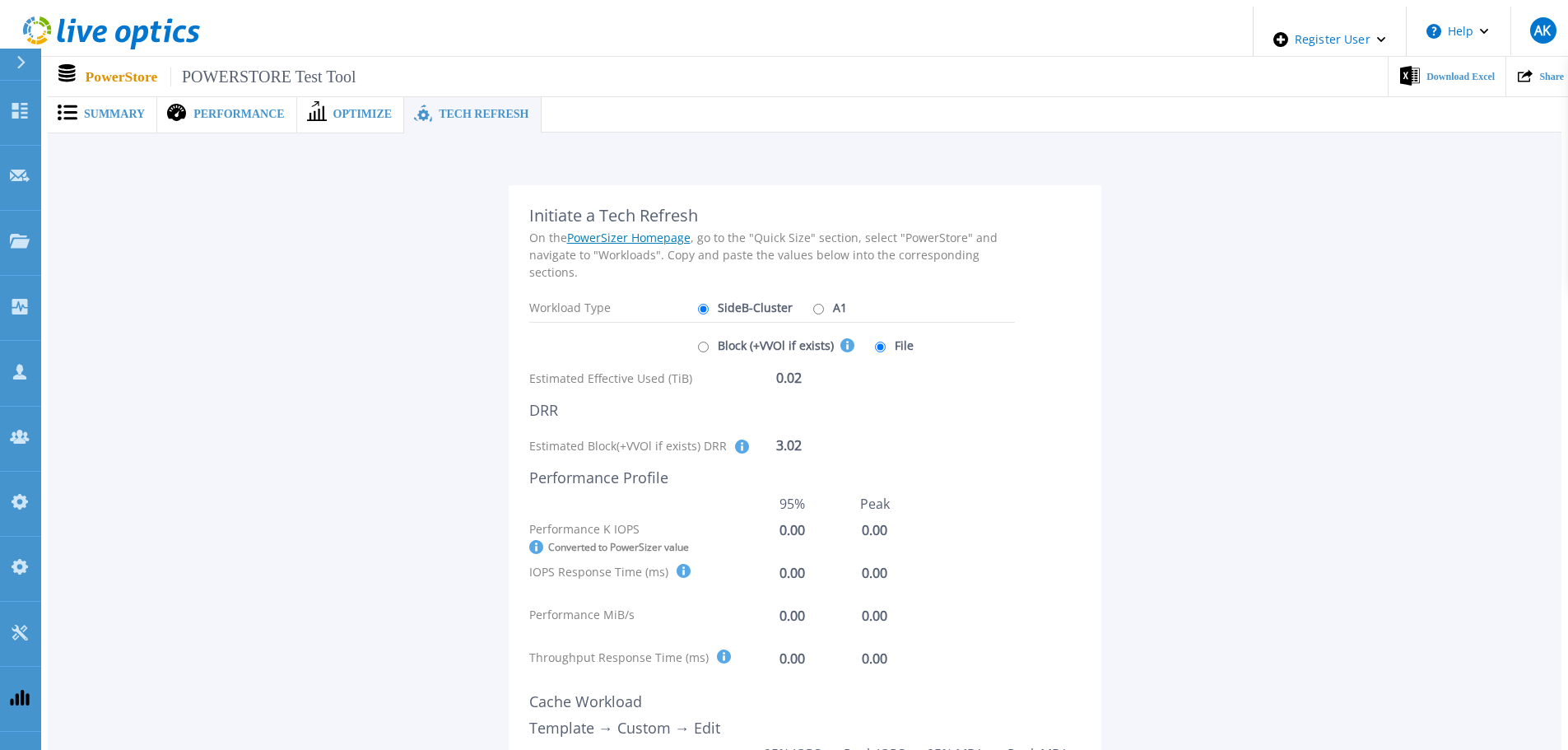
click at [812, 301] on label "A1" at bounding box center [828, 307] width 38 height 28
click at [813, 304] on input "A1" at bounding box center [818, 309] width 10 height 10
radio input "true"
click at [753, 301] on label "SideB-Cluster" at bounding box center [743, 307] width 99 height 28
click at [709, 304] on input "SideB-Cluster" at bounding box center [703, 309] width 10 height 10
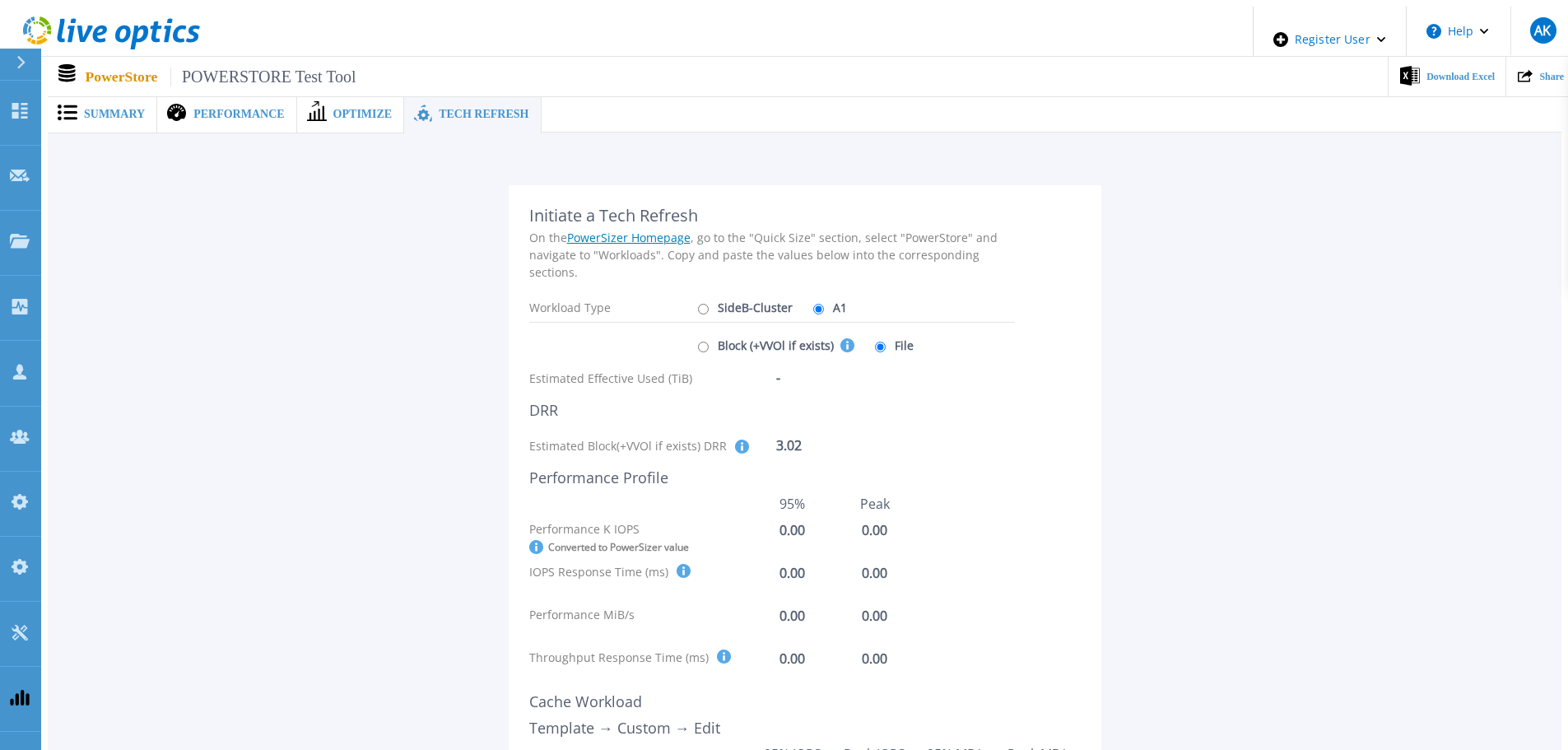
radio input "true"
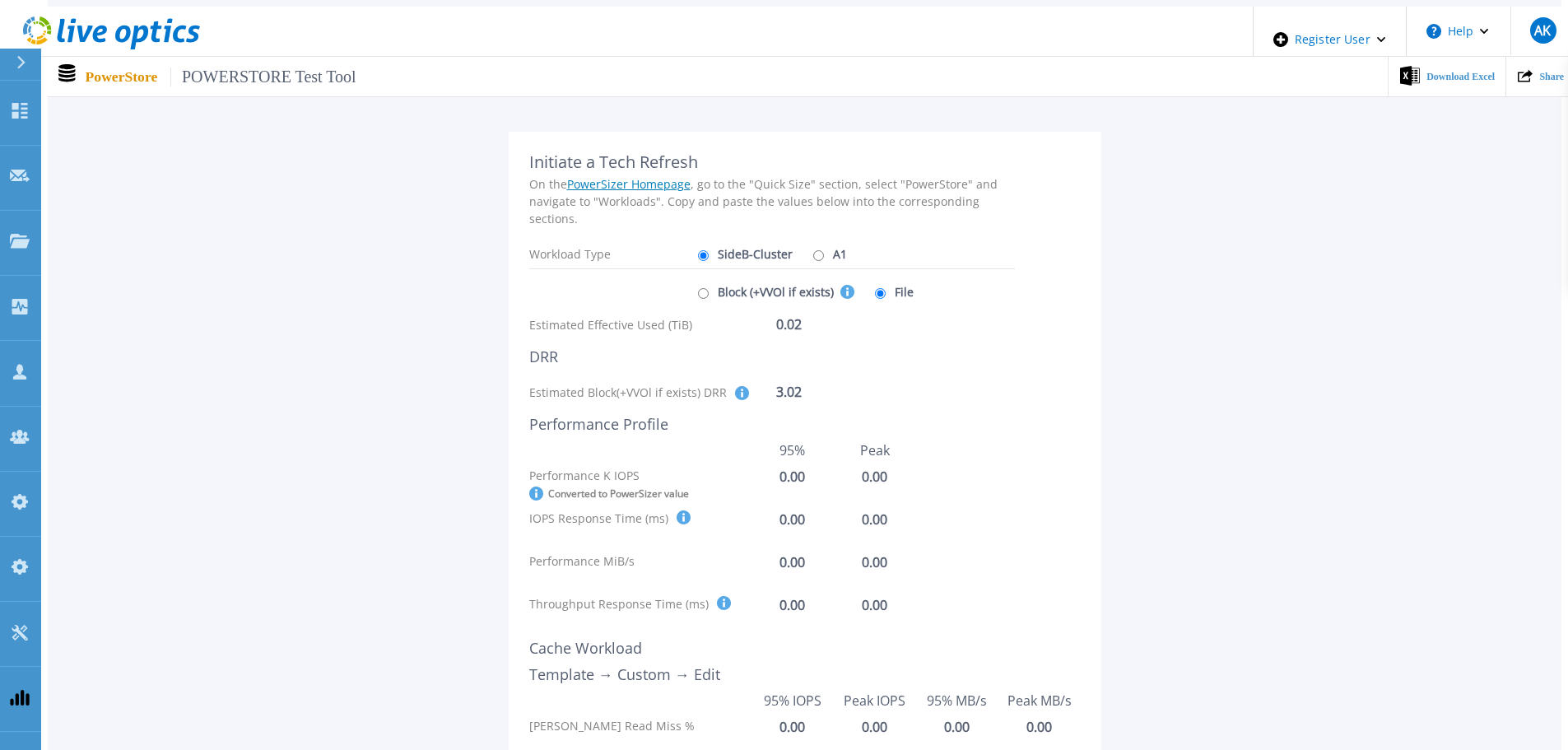
scroll to position [83, 0]
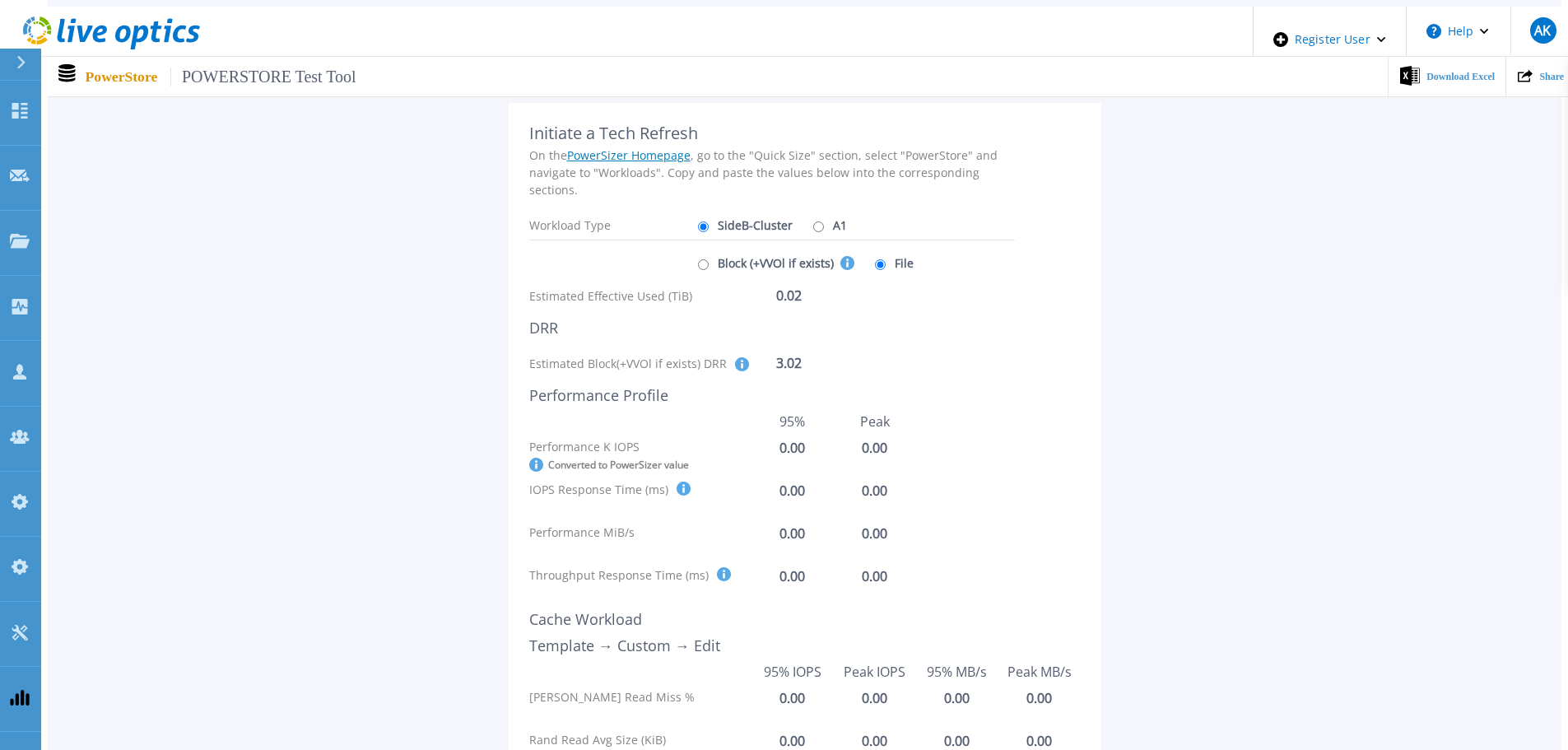
click at [813, 221] on input "A1" at bounding box center [818, 226] width 10 height 10
radio input "true"
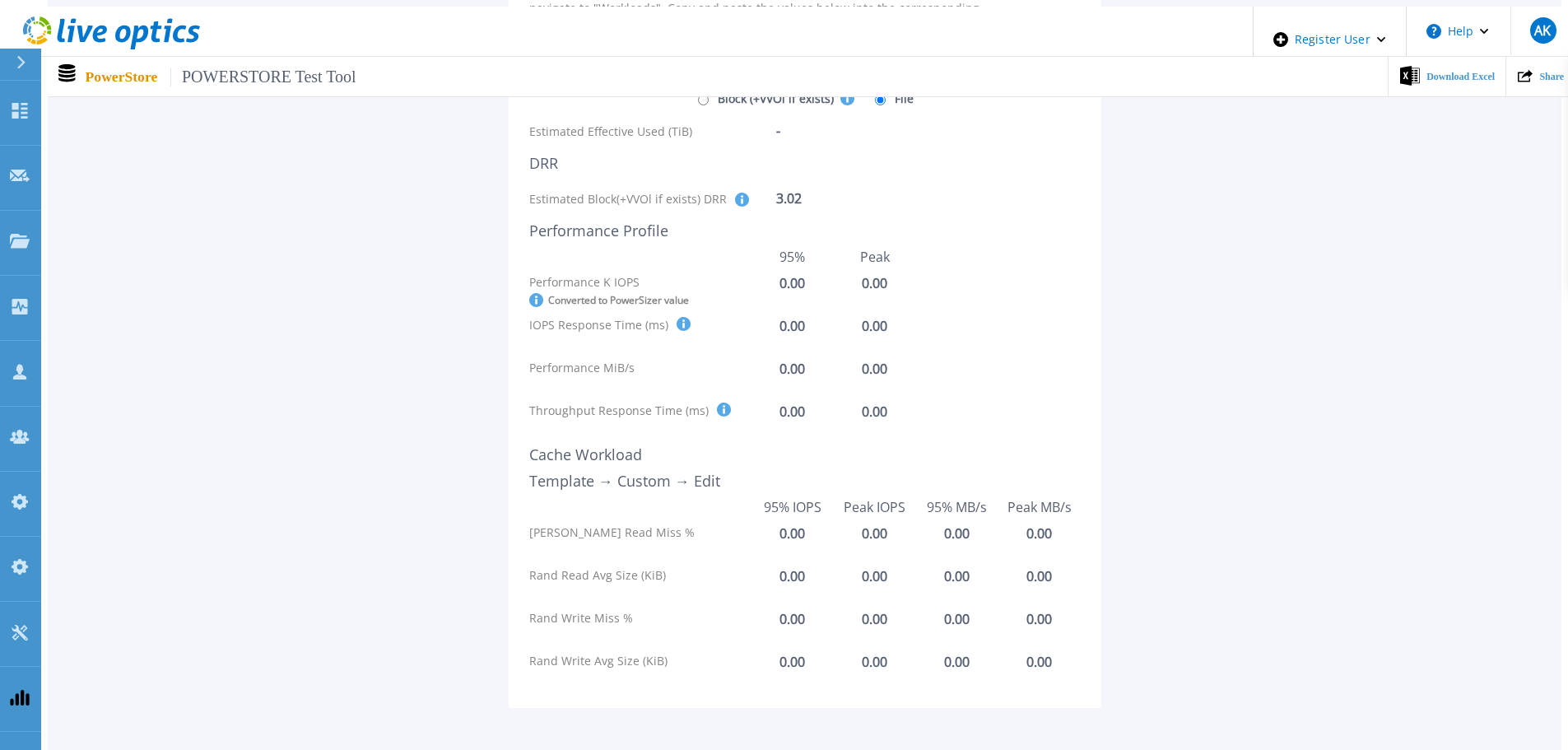
scroll to position [164, 0]
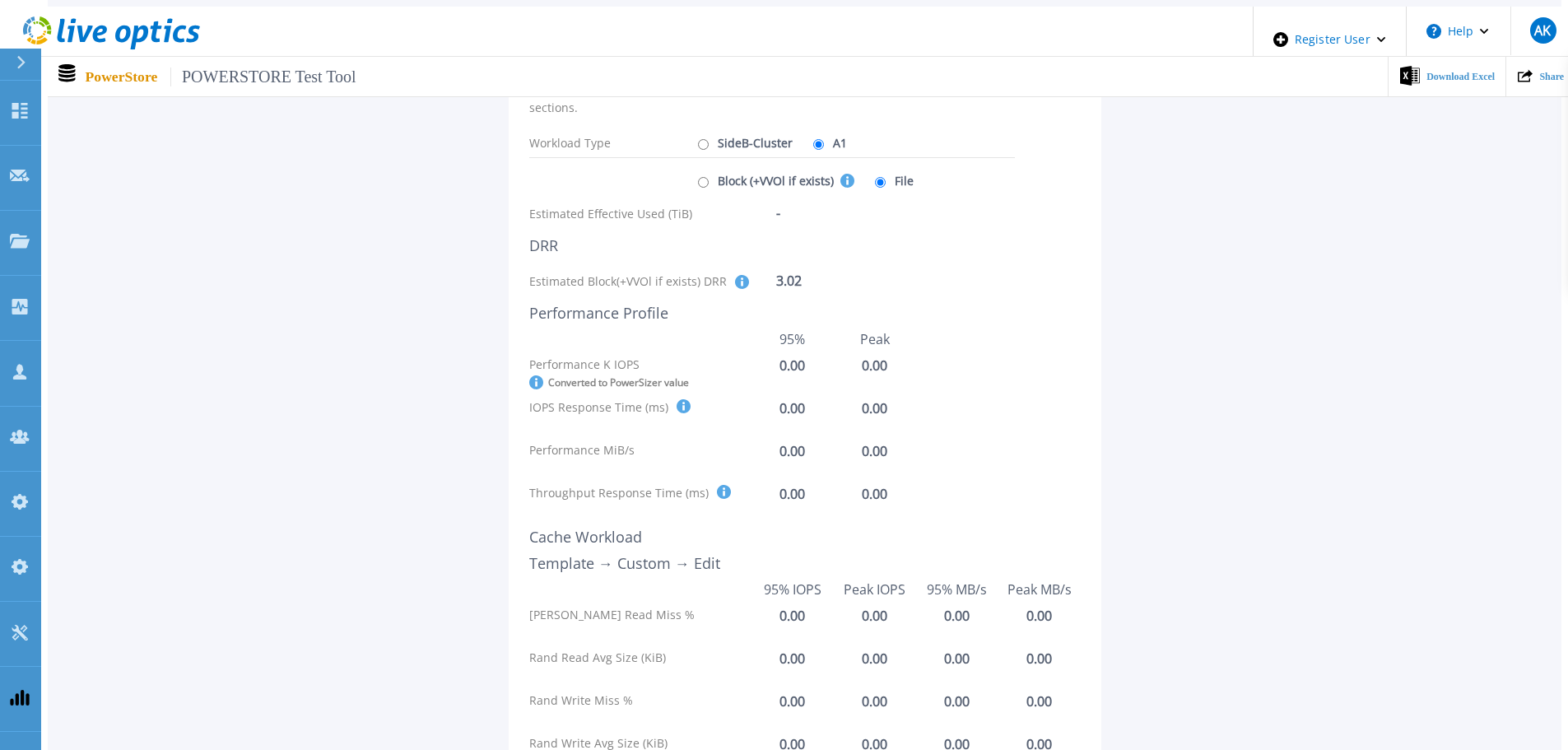
click at [739, 136] on label "SideB-Cluster" at bounding box center [743, 142] width 99 height 28
click at [709, 139] on input "SideB-Cluster" at bounding box center [703, 145] width 10 height 10
radio input "true"
click at [813, 134] on label "A1" at bounding box center [828, 142] width 38 height 28
click at [813, 139] on input "A1" at bounding box center [818, 145] width 10 height 10
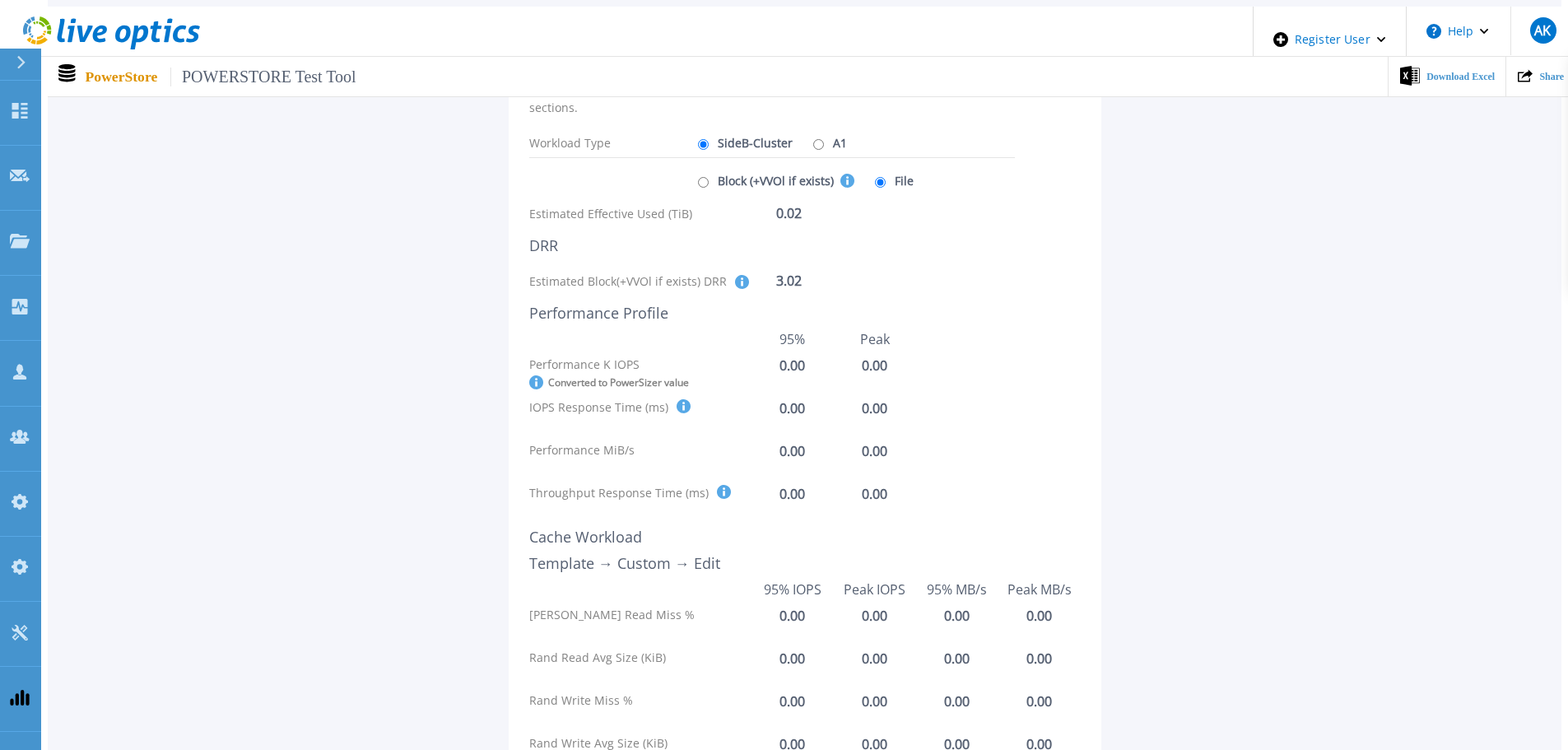
radio input "true"
click at [758, 133] on label "SideB-Cluster" at bounding box center [743, 142] width 99 height 28
click at [709, 139] on input "SideB-Cluster" at bounding box center [703, 145] width 10 height 10
radio input "true"
click at [813, 133] on label "A1" at bounding box center [828, 142] width 38 height 28
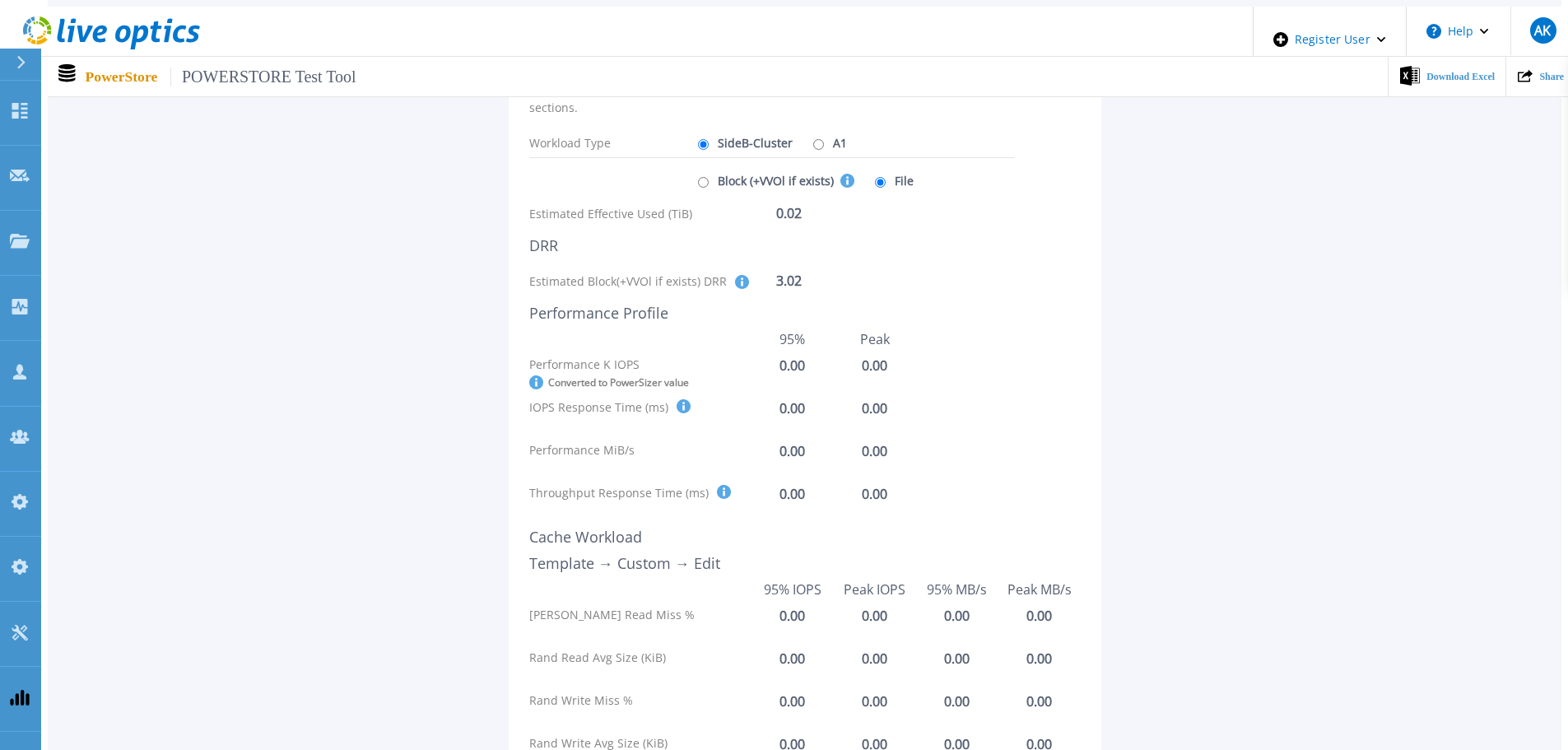
click at [813, 139] on input "A1" at bounding box center [818, 145] width 10 height 10
radio input "true"
click at [748, 131] on label "SideB-Cluster" at bounding box center [743, 142] width 99 height 28
click at [709, 139] on input "SideB-Cluster" at bounding box center [703, 145] width 10 height 10
radio input "true"
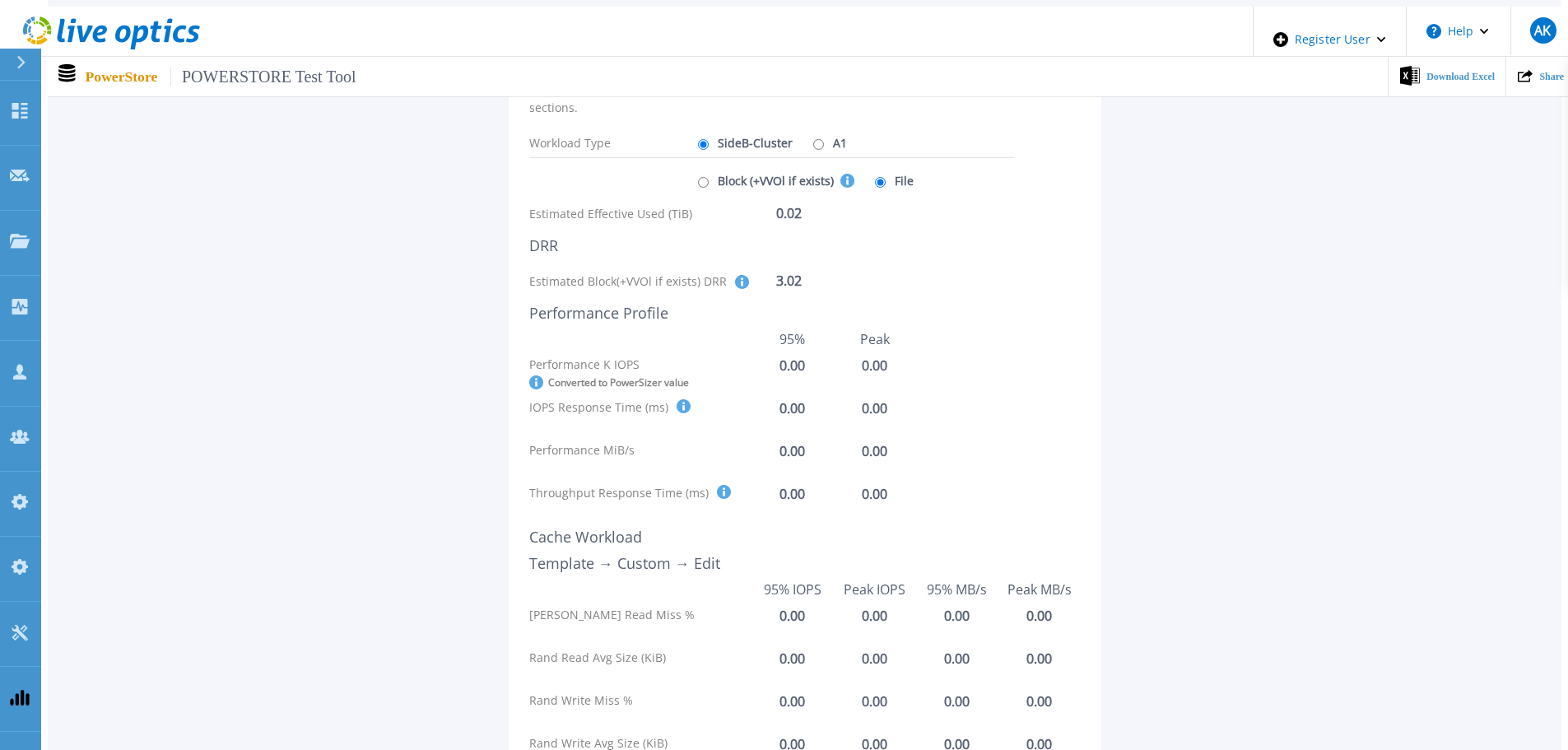
click at [825, 131] on label "A1" at bounding box center [828, 142] width 38 height 28
click at [824, 139] on input "A1" at bounding box center [818, 145] width 10 height 10
radio input "true"
radio input "false"
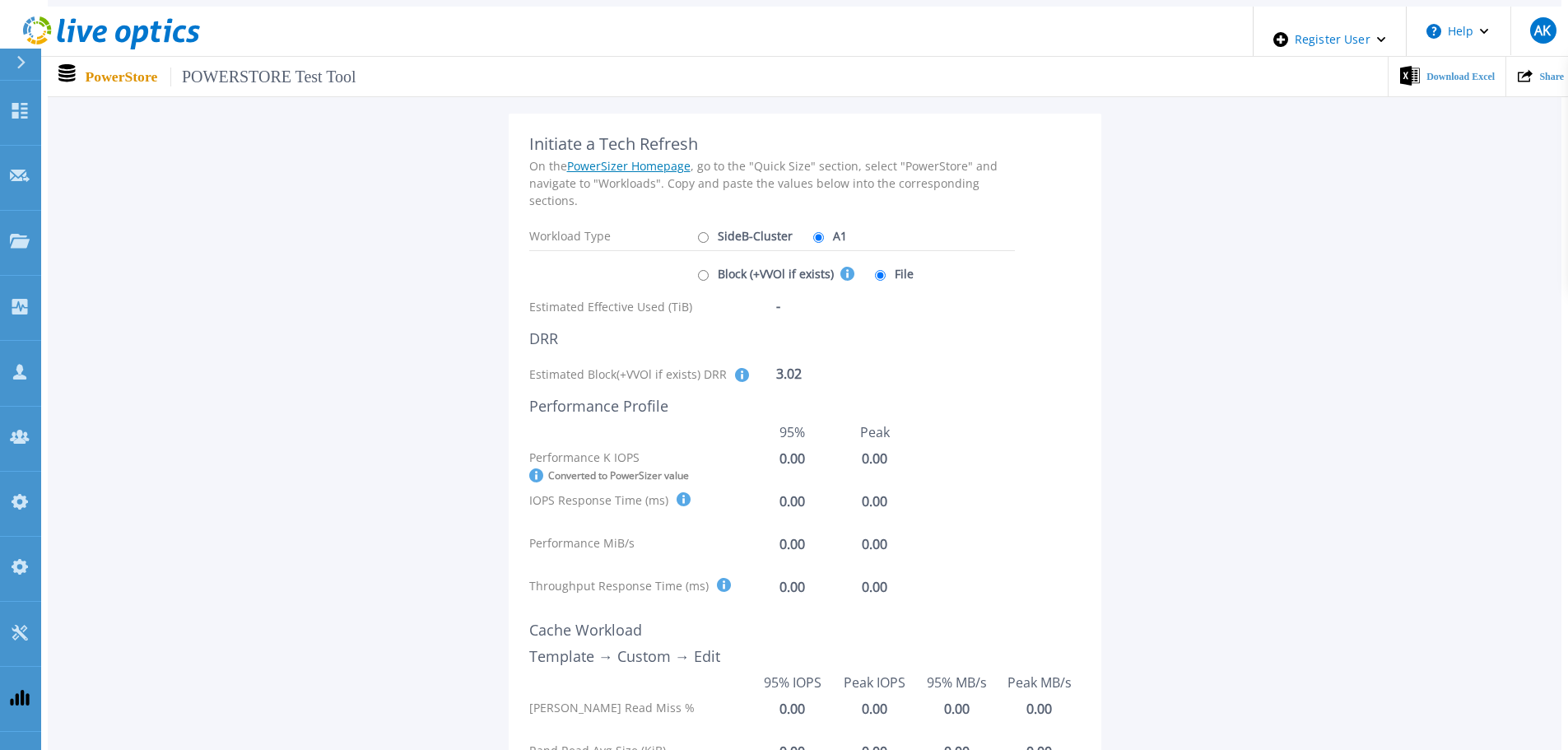
scroll to position [0, 0]
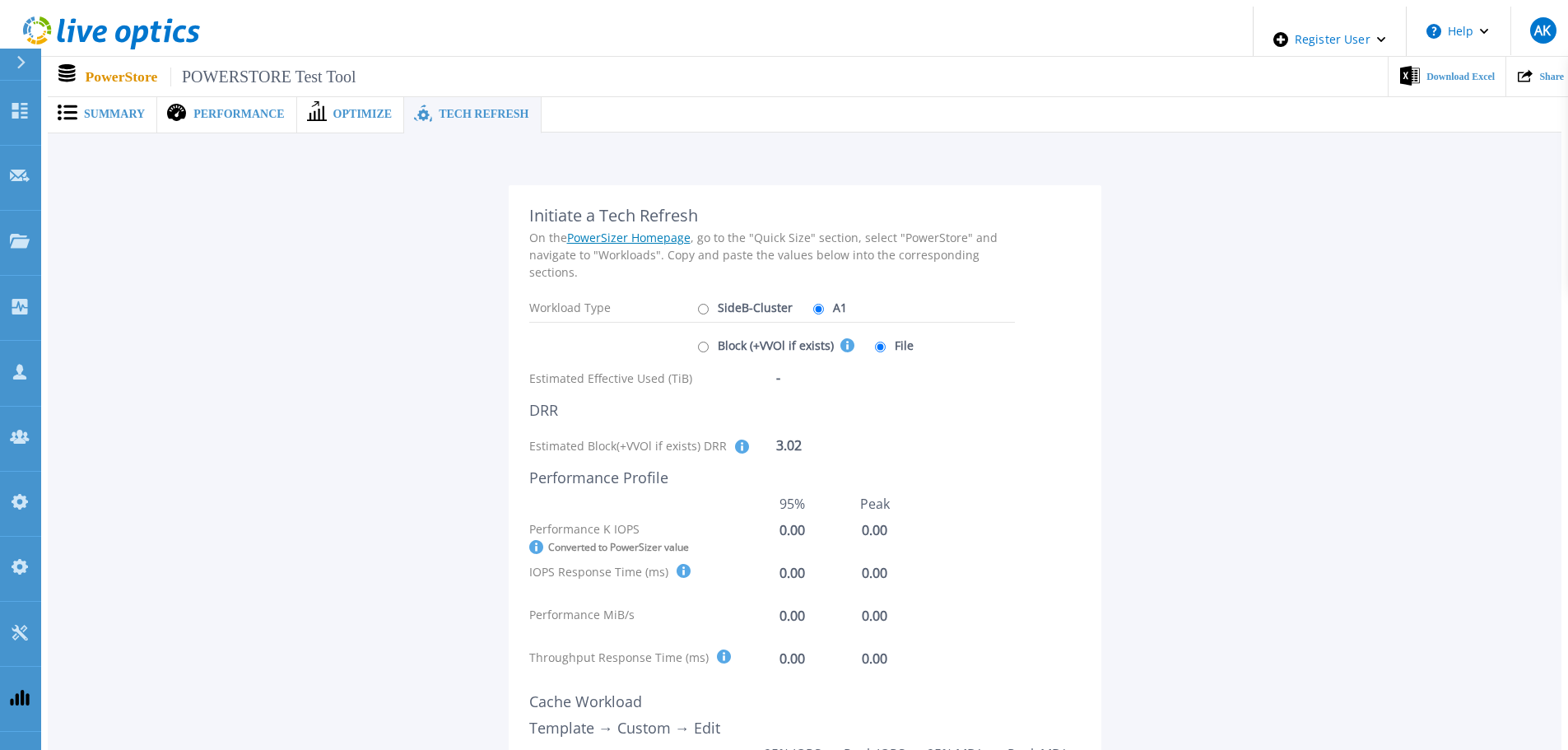
click at [834, 331] on label "Block (+VVOl if exists) This selection covers the Effective Capacity, DRR and p…" at bounding box center [774, 344] width 160 height 28
click at [709, 342] on input "Block (+VVOl if exists) This selection covers the Effective Capacity, DRR and p…" at bounding box center [703, 347] width 10 height 10
radio input "true"
radio input "false"
click at [840, 338] on icon at bounding box center [847, 345] width 14 height 14
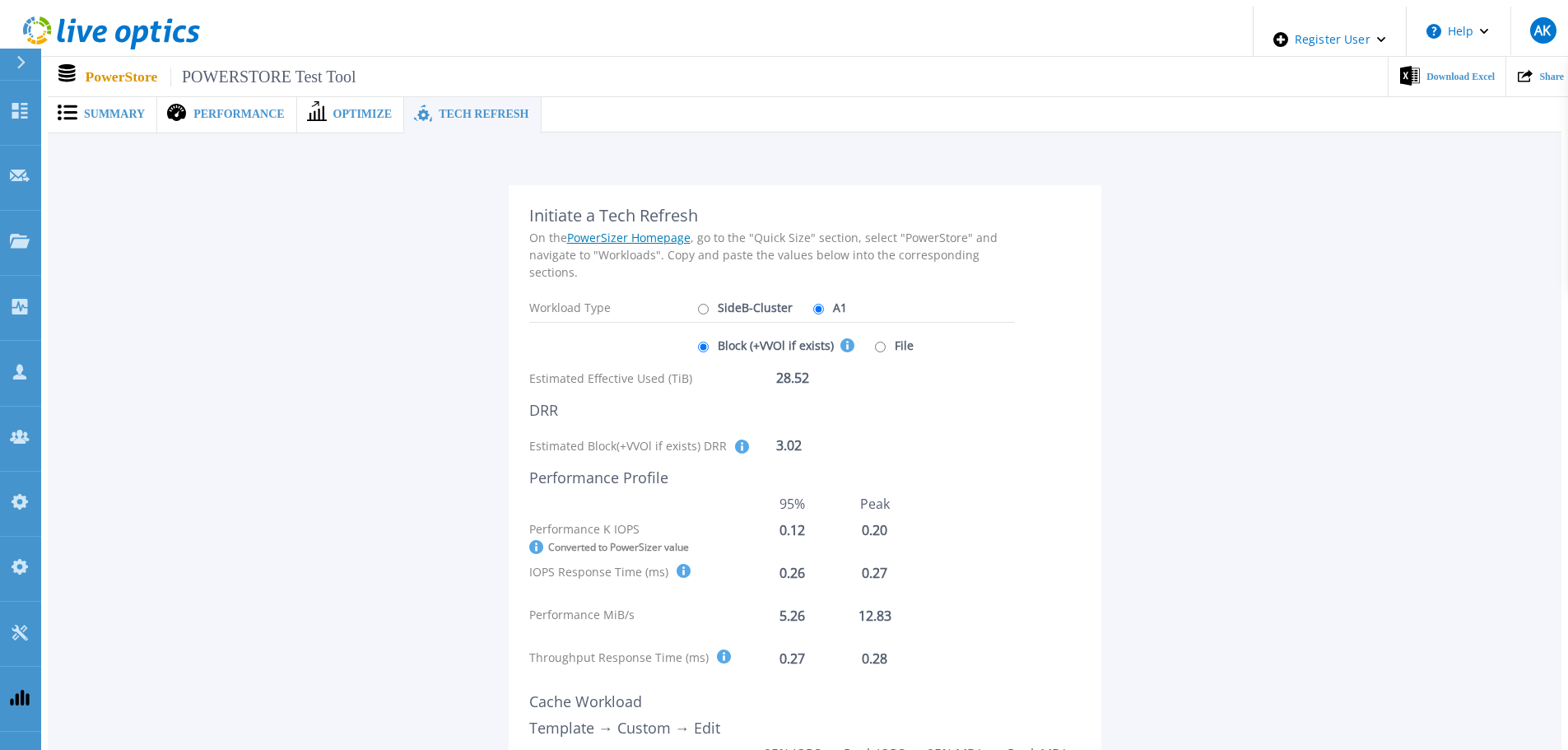
click at [709, 342] on input "Block (+VVOl if exists) This selection covers the Effective Capacity, DRR and p…" at bounding box center [703, 347] width 10 height 10
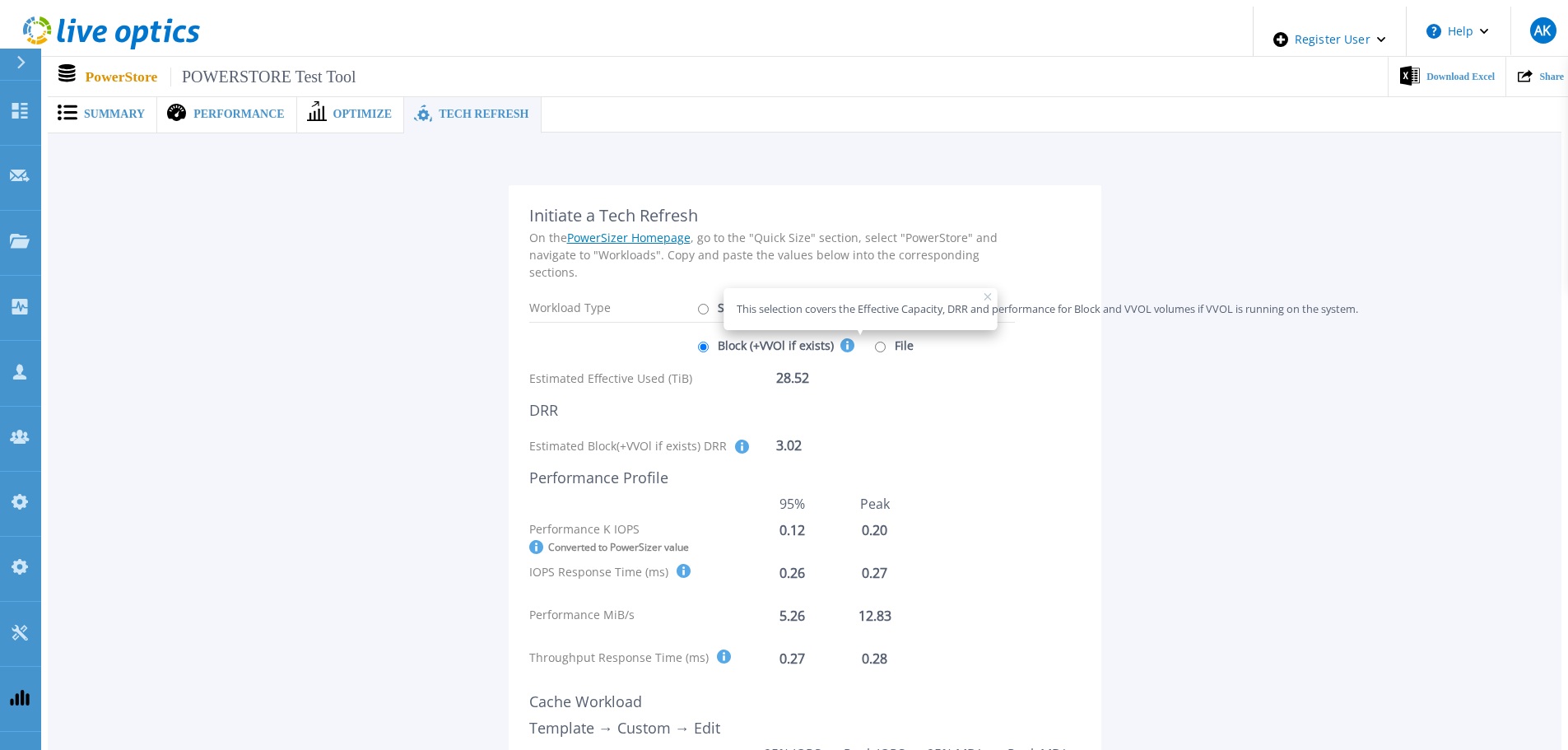
click at [840, 338] on icon at bounding box center [847, 345] width 14 height 14
click at [709, 342] on input "Block (+VVOl if exists) This selection covers the Effective Capacity, DRR and p…" at bounding box center [703, 347] width 10 height 10
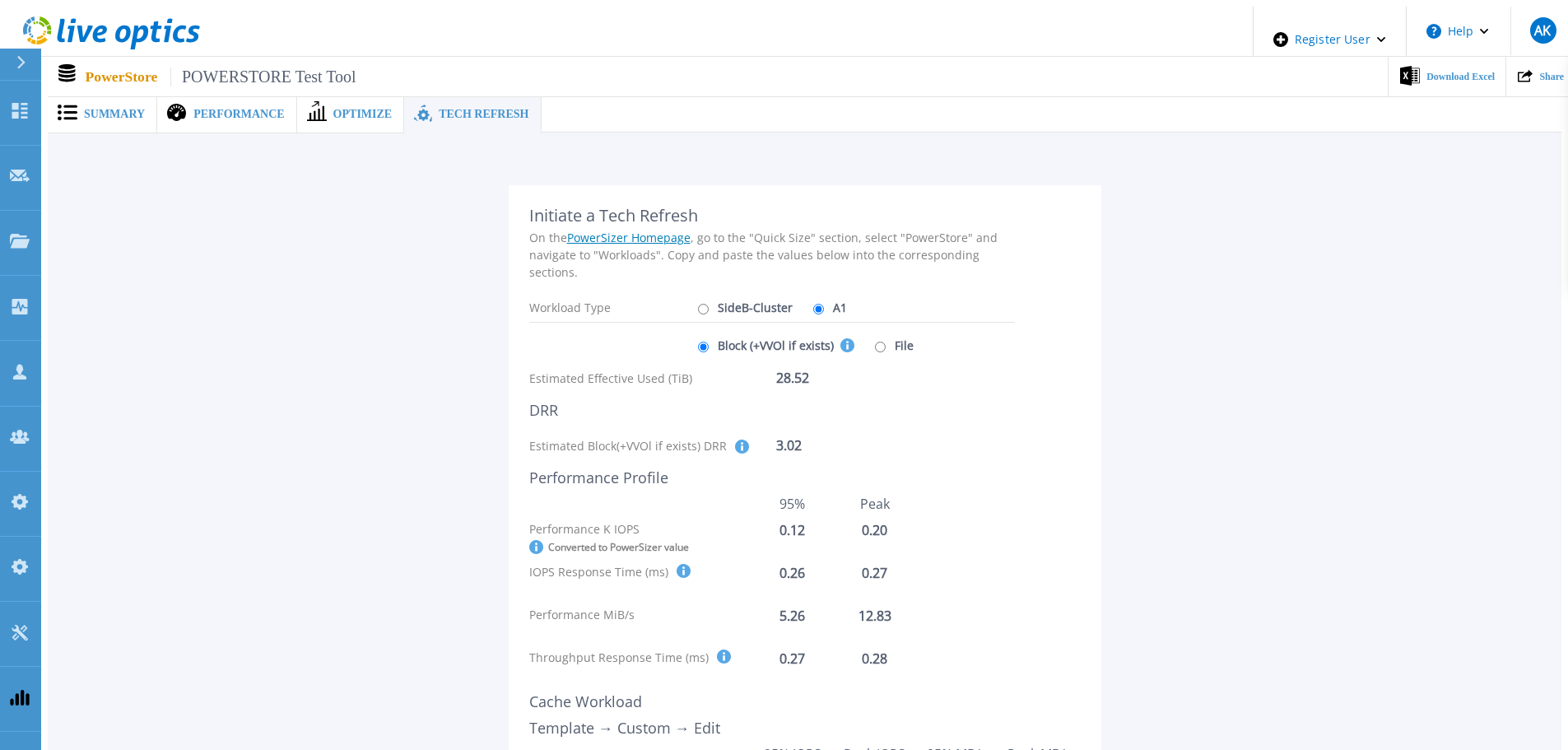
click at [840, 338] on icon at bounding box center [847, 345] width 14 height 14
click at [709, 342] on input "Block (+VVOl if exists) This selection covers the Effective Capacity, DRR and p…" at bounding box center [703, 347] width 10 height 10
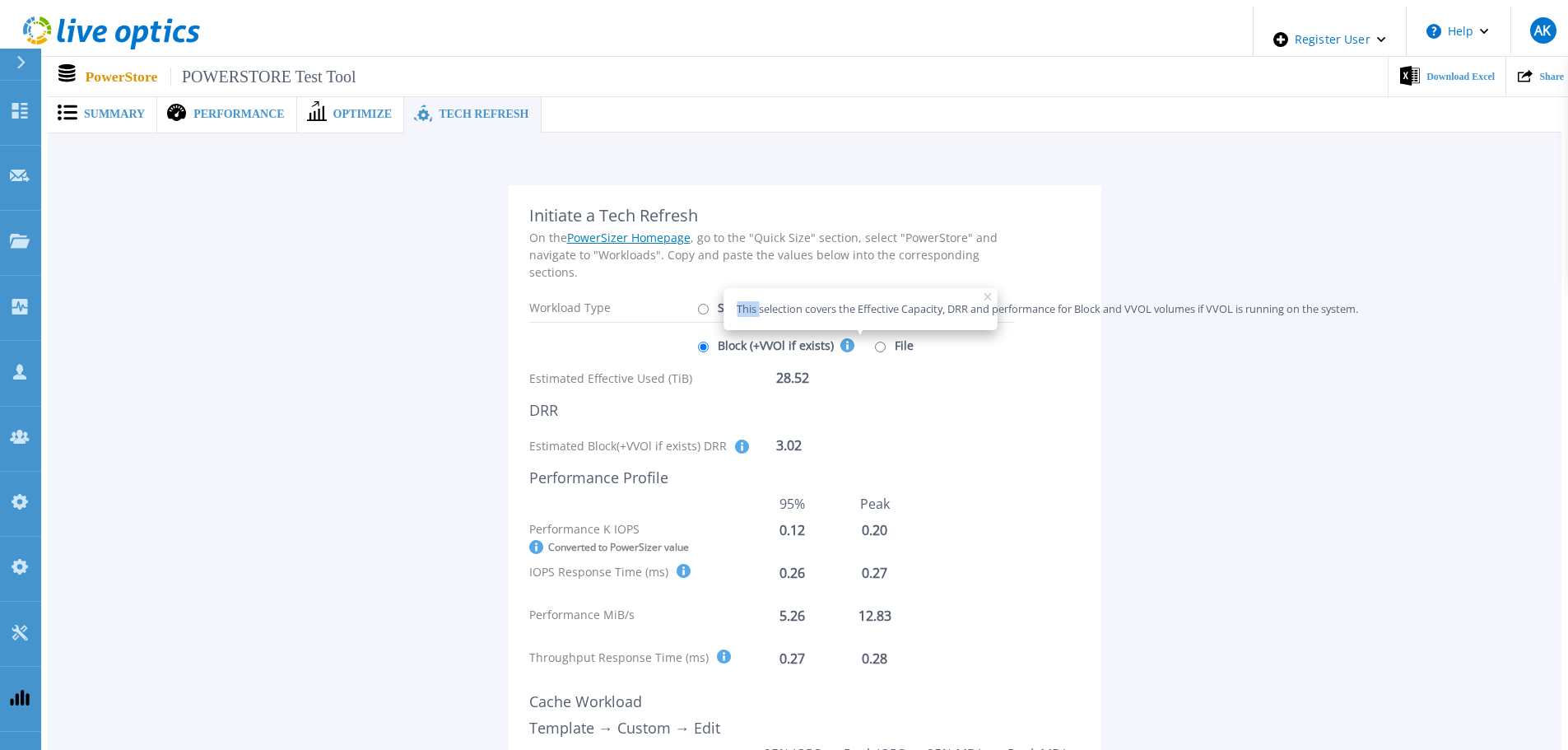
click at [840, 338] on icon at bounding box center [847, 345] width 14 height 14
click at [709, 342] on input "Block (+VVOl if exists) This selection covers the Effective Capacity, DRR and p…" at bounding box center [703, 347] width 10 height 10
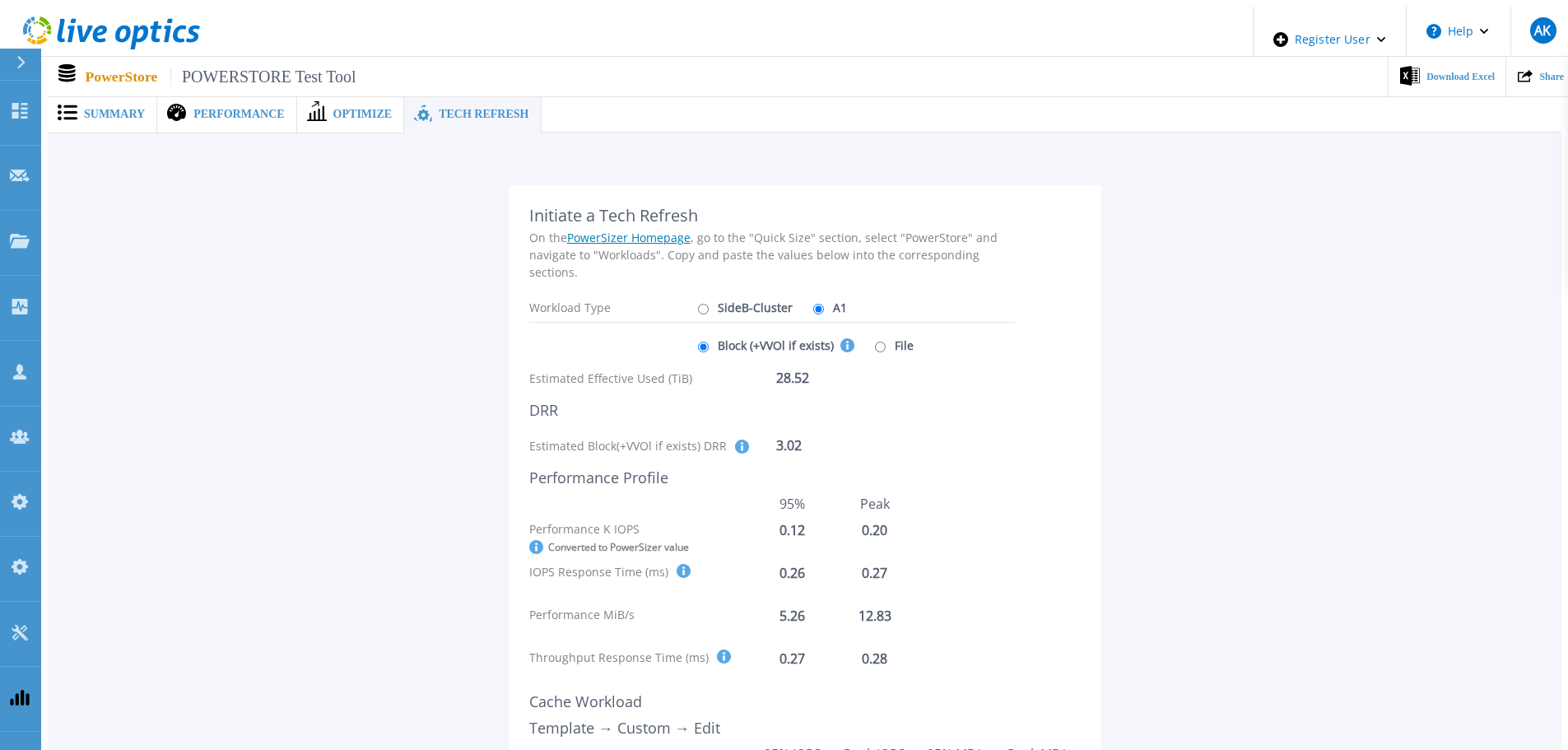
click at [738, 439] on icon at bounding box center [742, 446] width 14 height 14
click at [678, 564] on icon at bounding box center [684, 571] width 14 height 14
click at [680, 564] on icon at bounding box center [684, 571] width 14 height 14
